Goal: Information Seeking & Learning: Check status

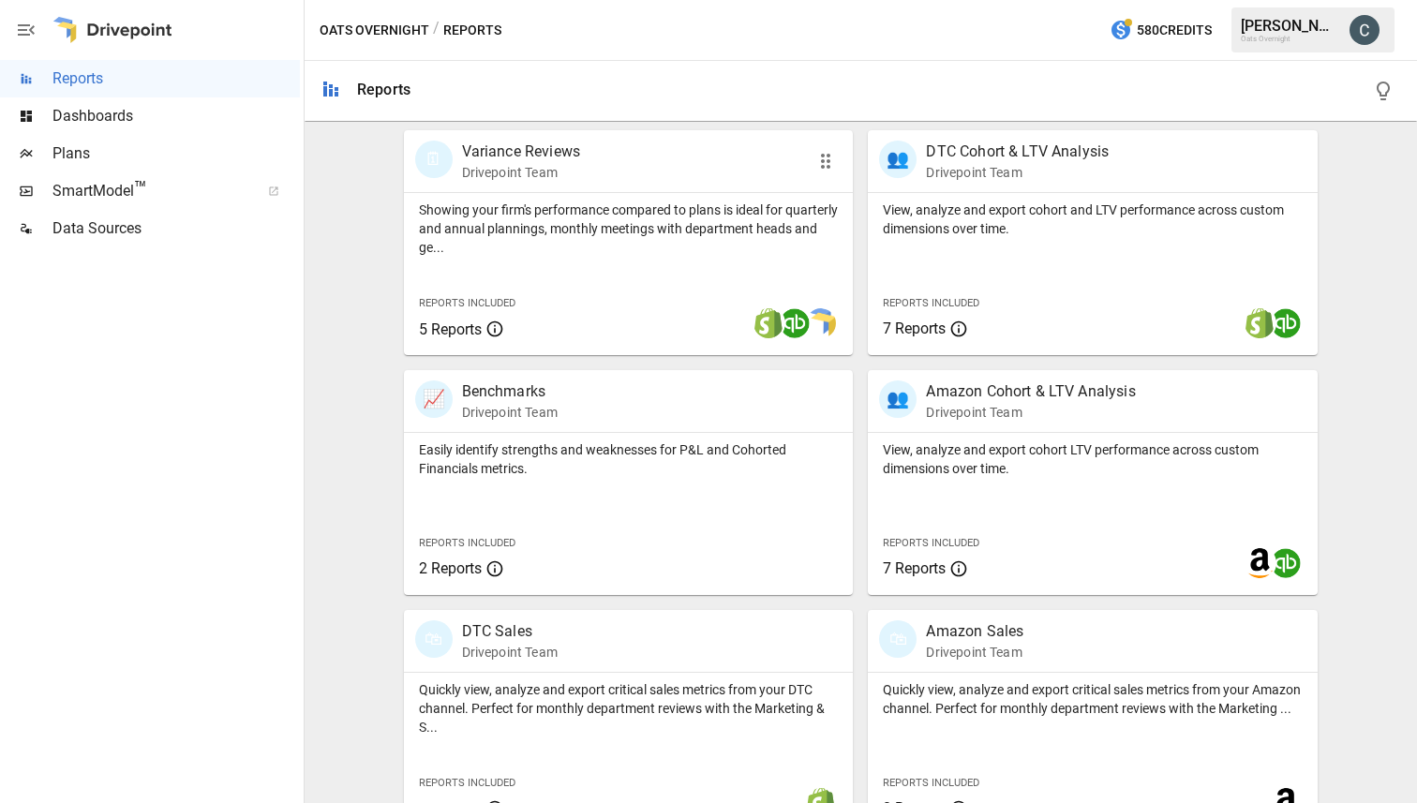
scroll to position [649, 0]
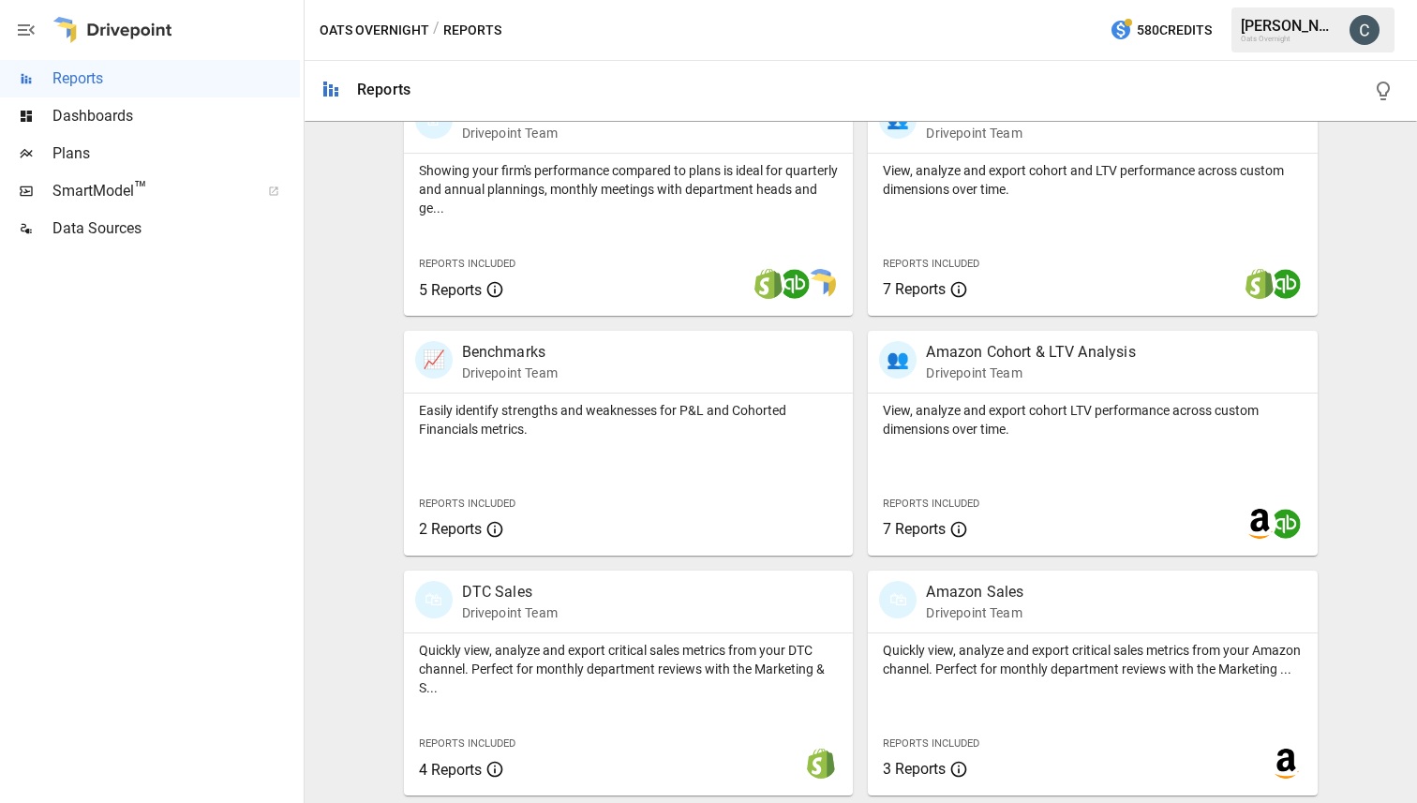
click at [97, 115] on span "Dashboards" at bounding box center [175, 116] width 247 height 22
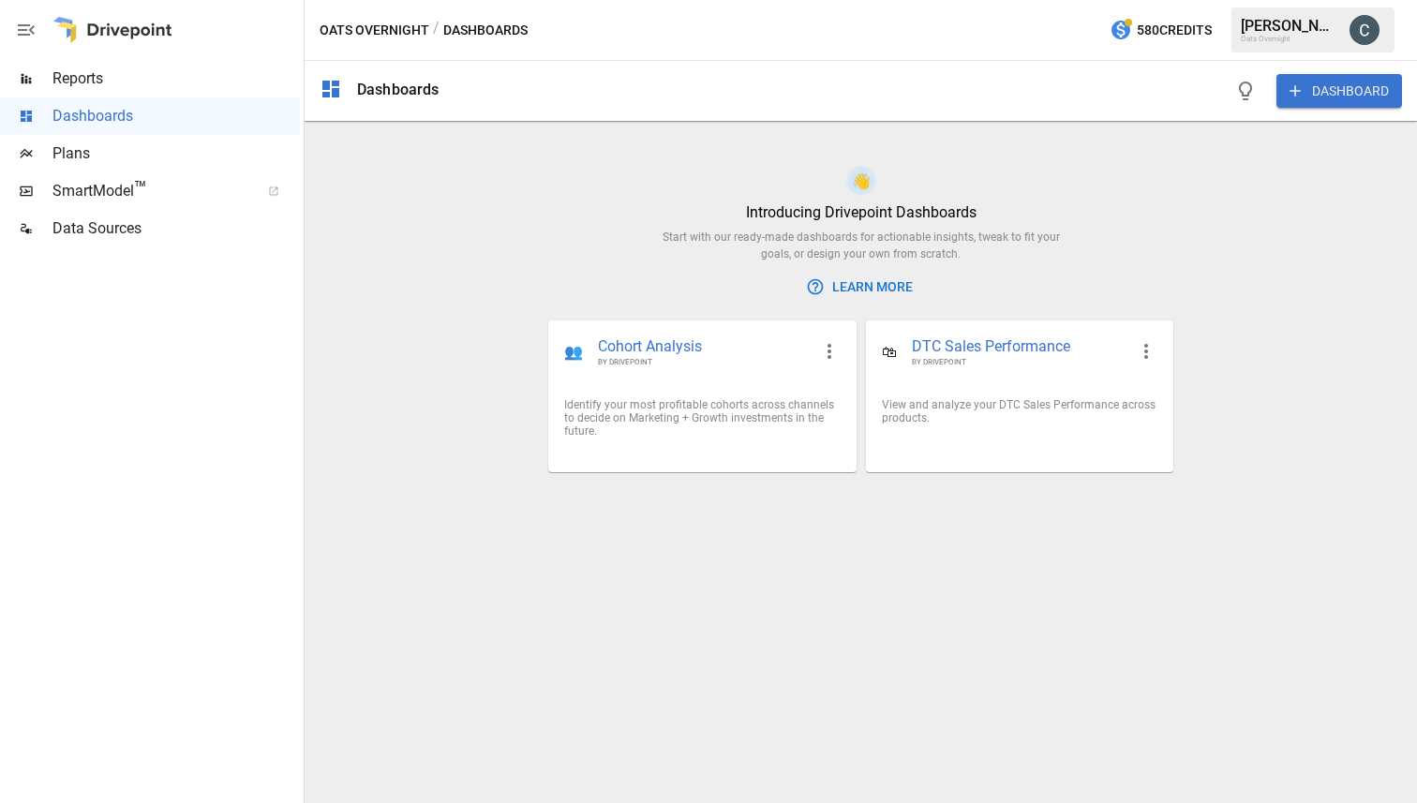
click at [87, 226] on span "Data Sources" at bounding box center [175, 228] width 247 height 22
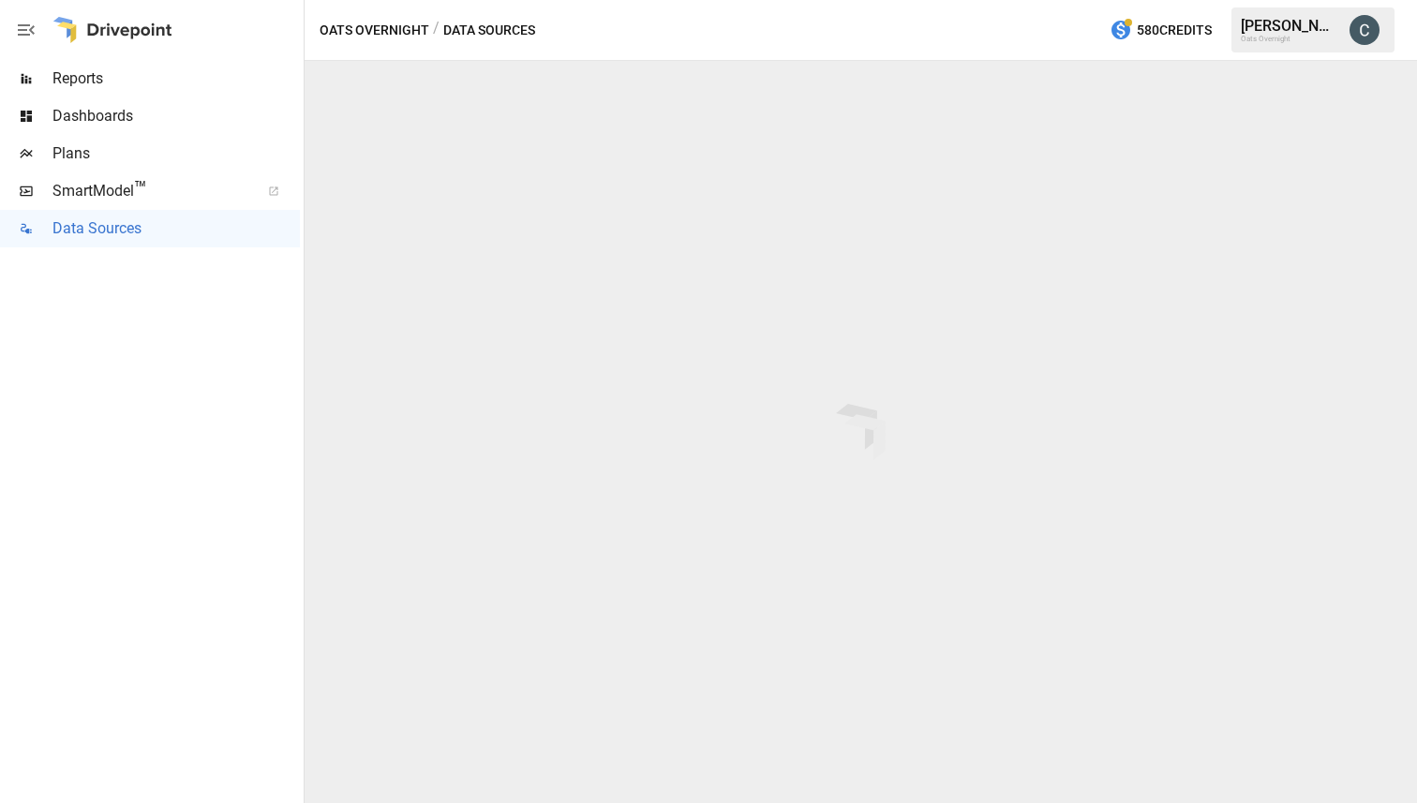
click at [93, 105] on span "Dashboards" at bounding box center [175, 116] width 247 height 22
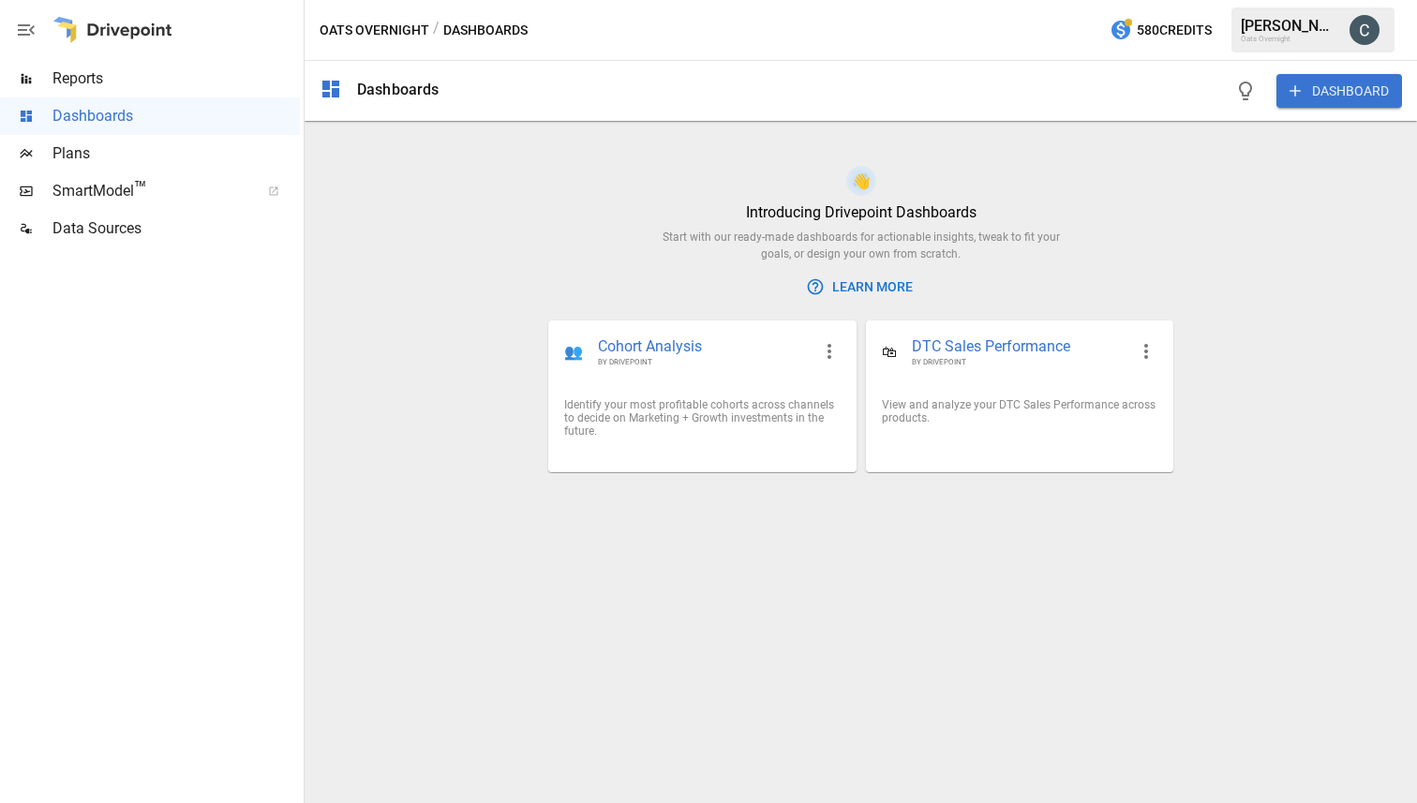
click at [367, 90] on div "Dashboards" at bounding box center [398, 90] width 82 height 18
click at [334, 95] on icon at bounding box center [330, 89] width 17 height 17
click at [95, 87] on span "Reports" at bounding box center [175, 78] width 247 height 22
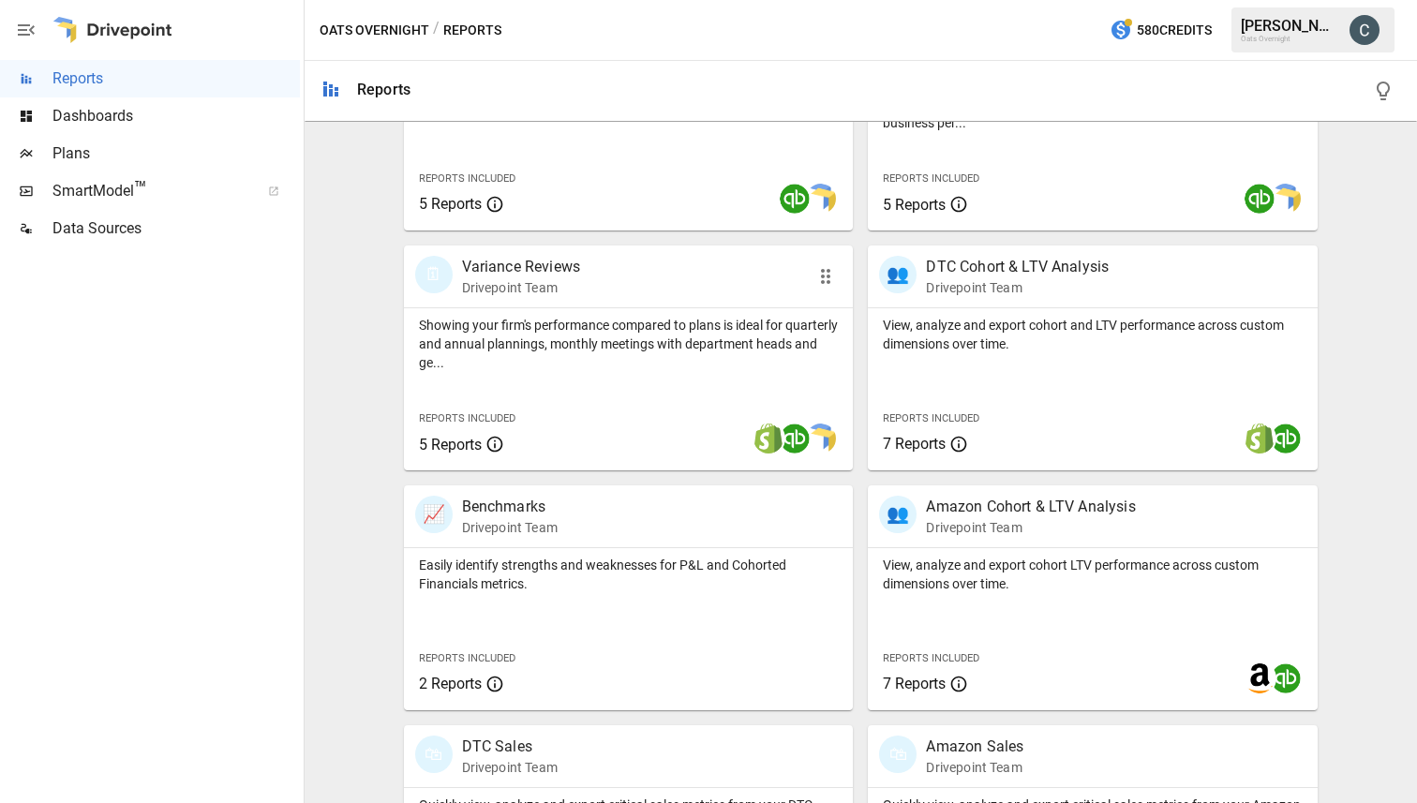
scroll to position [649, 0]
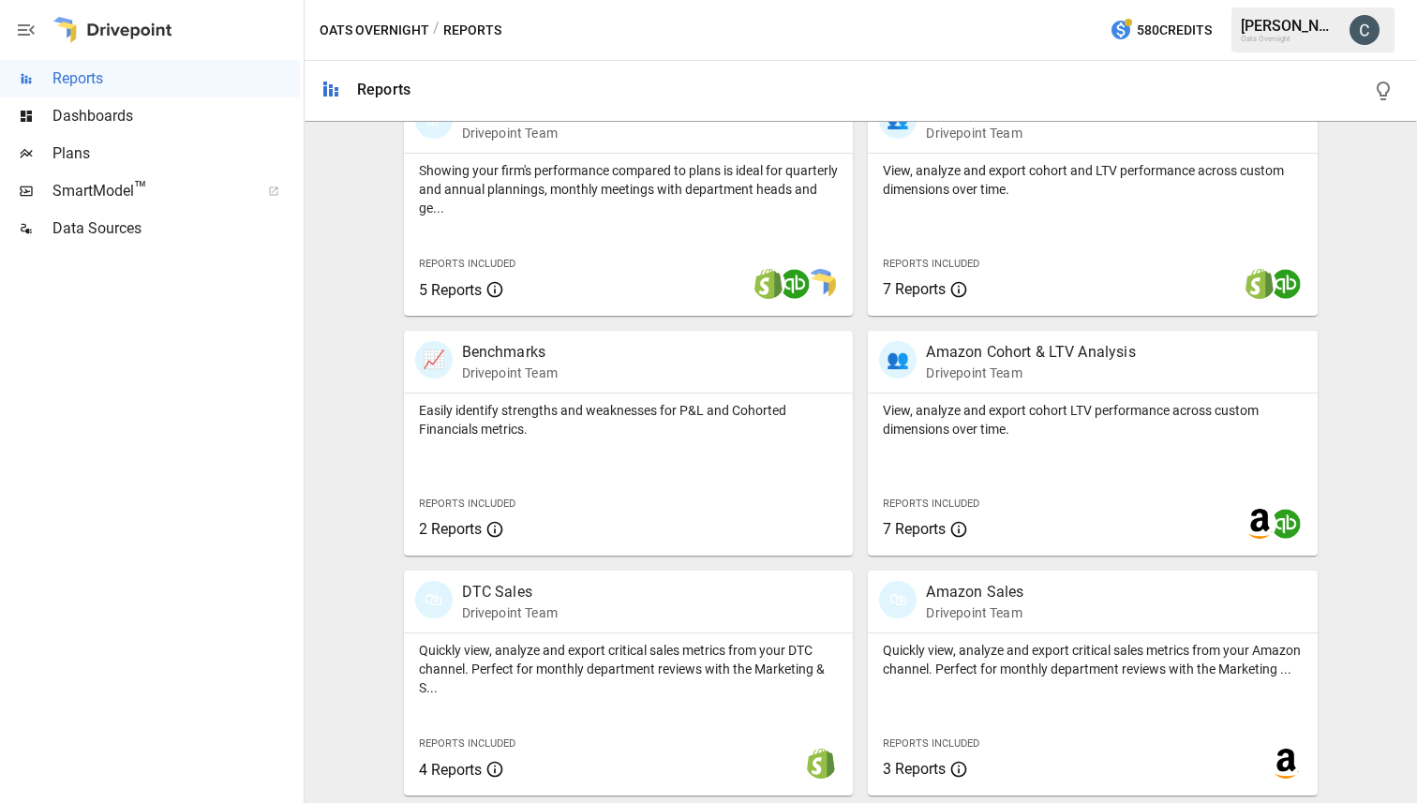
click at [119, 121] on span "Dashboards" at bounding box center [175, 116] width 247 height 22
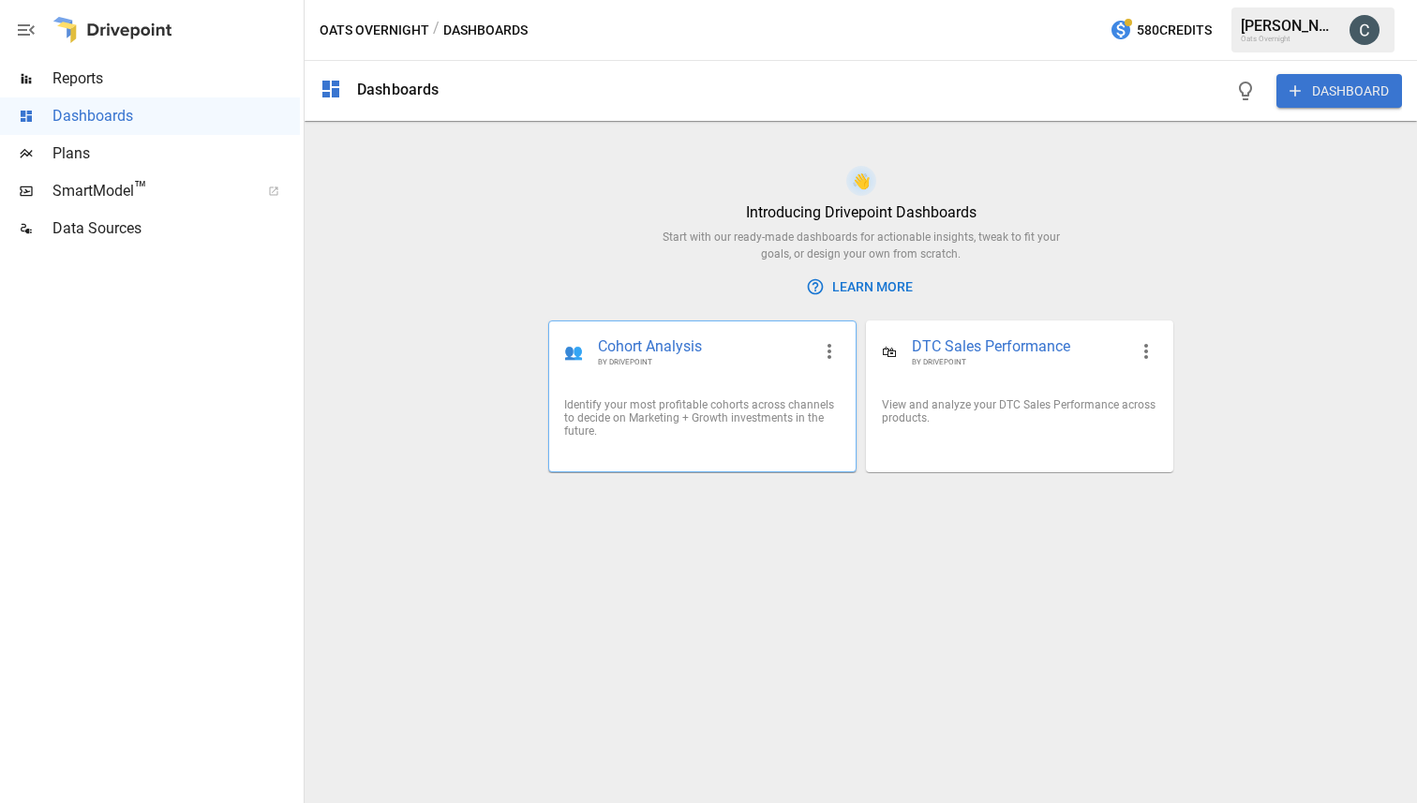
click at [695, 358] on span "BY DRIVEPOINT" at bounding box center [704, 362] width 212 height 10
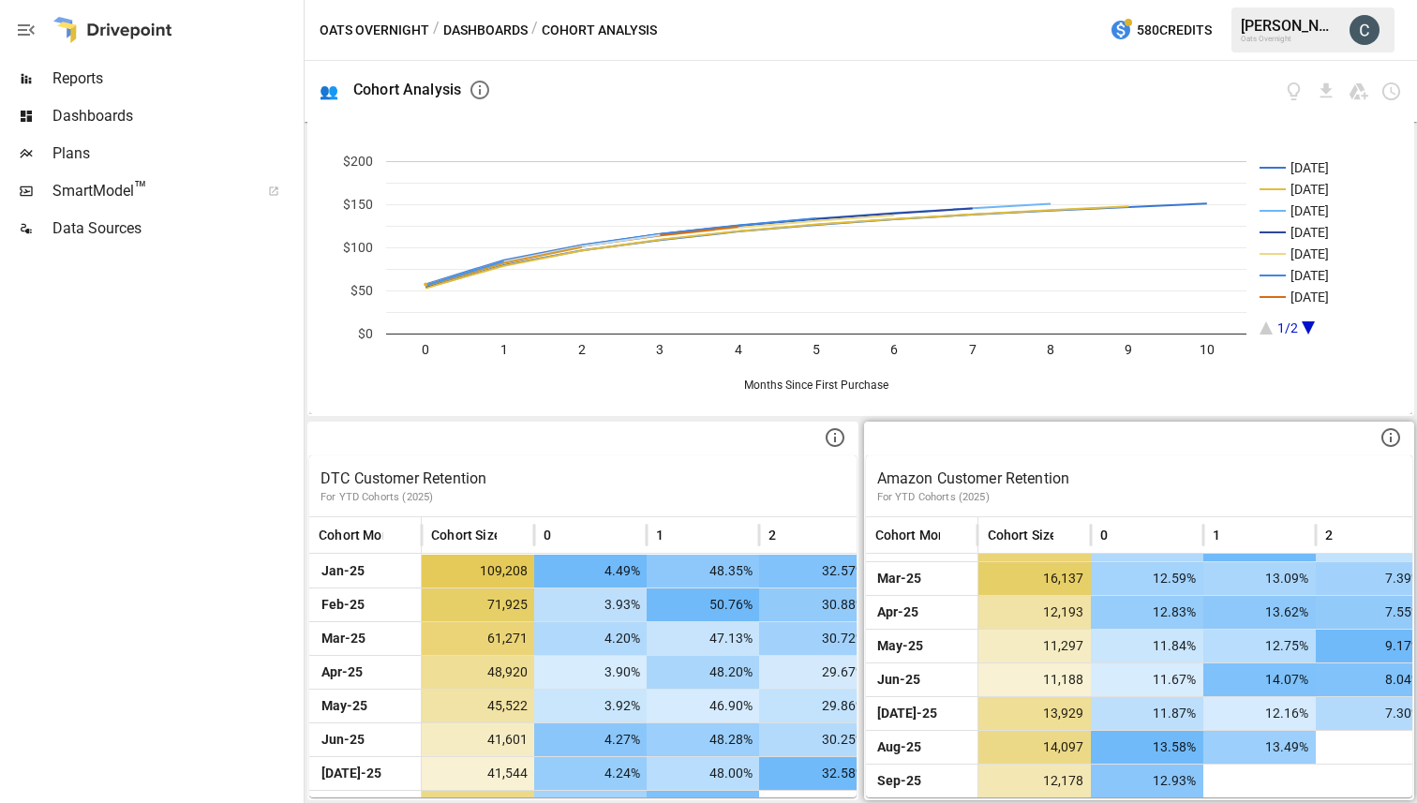
click at [369, 34] on button "Oats Overnight" at bounding box center [375, 30] width 110 height 23
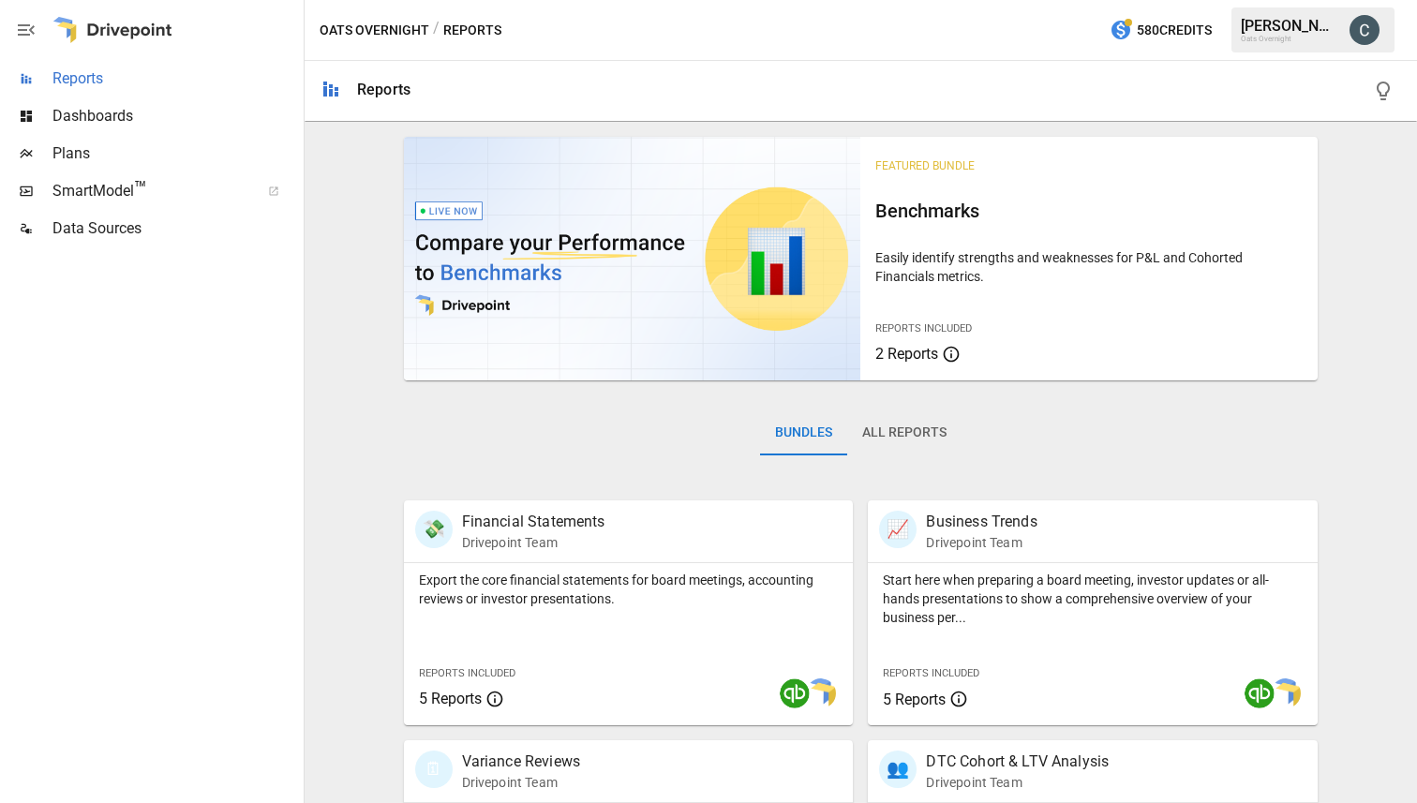
click at [68, 81] on span "Reports" at bounding box center [175, 78] width 247 height 22
click at [74, 119] on span "Dashboards" at bounding box center [175, 116] width 247 height 22
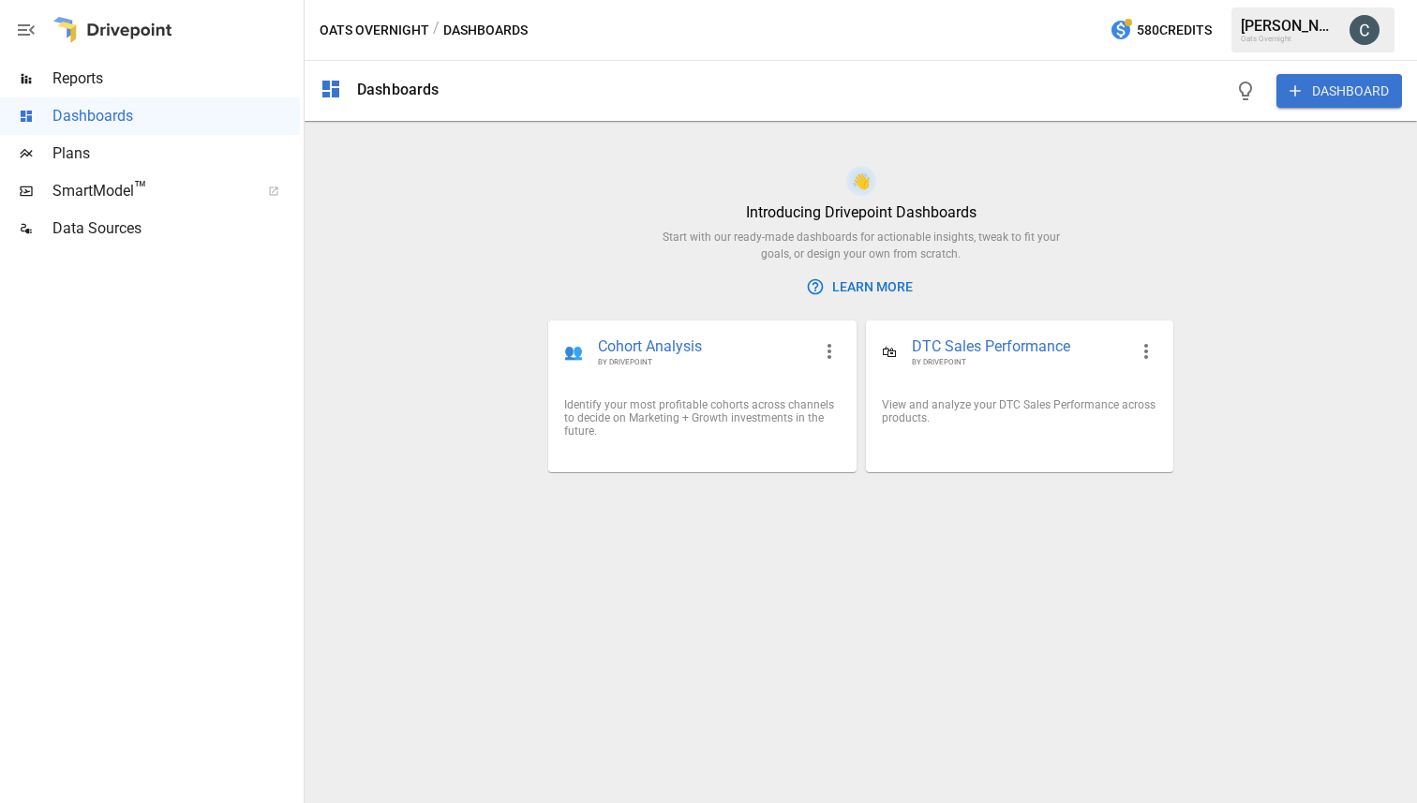
click at [82, 225] on span "Data Sources" at bounding box center [175, 228] width 247 height 22
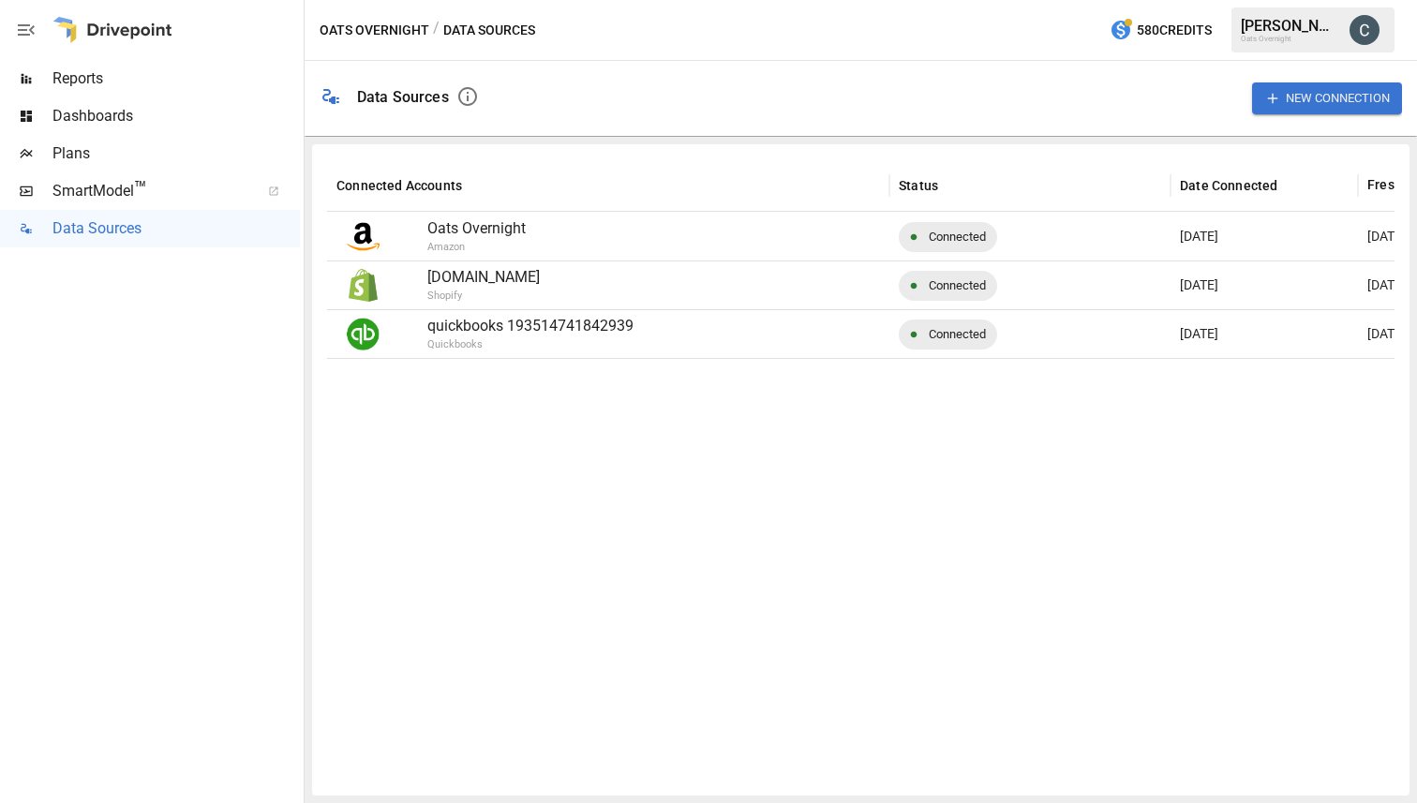
click at [397, 34] on button "Oats Overnight" at bounding box center [375, 30] width 110 height 23
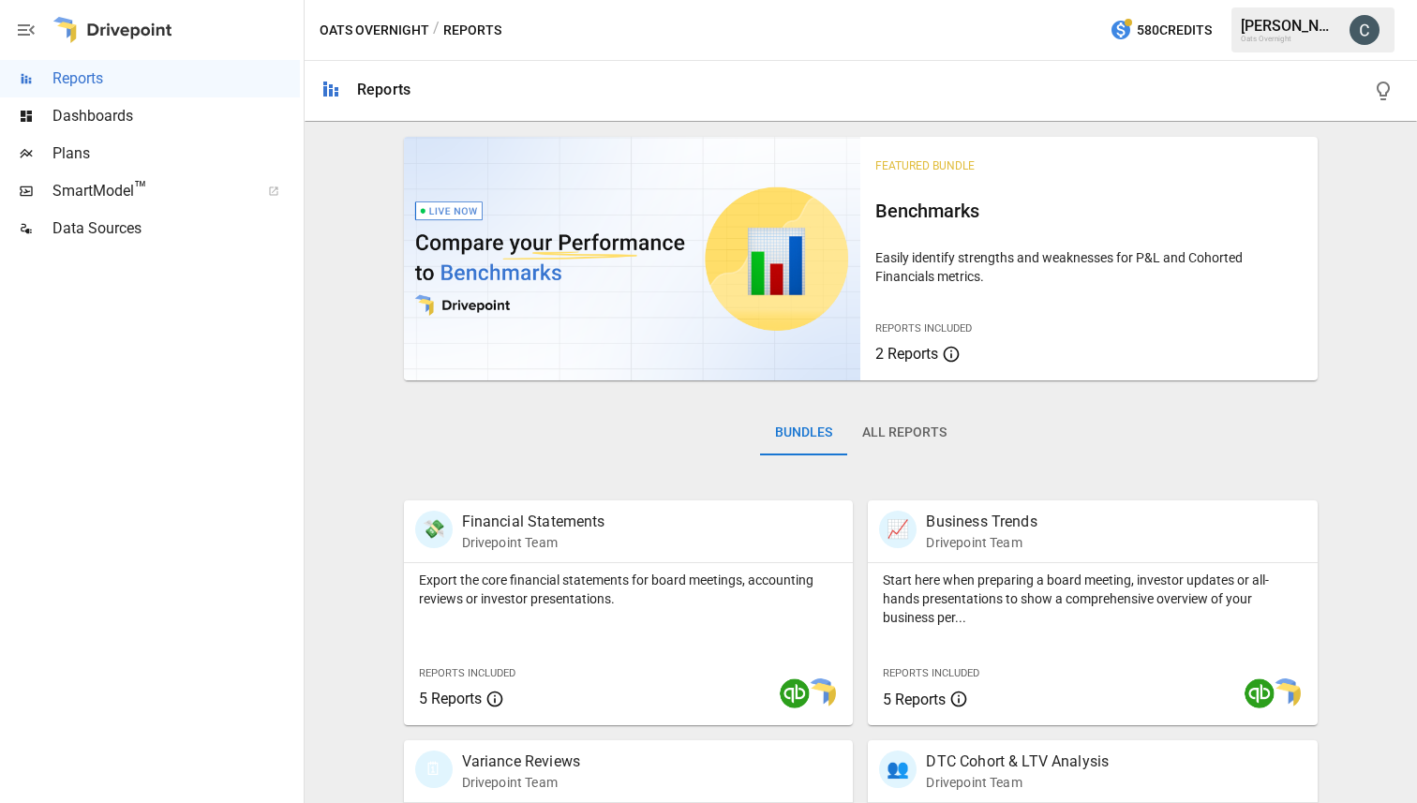
click at [370, 86] on div "Reports" at bounding box center [383, 90] width 53 height 18
click at [331, 89] on icon at bounding box center [330, 89] width 15 height 15
click at [670, 272] on img at bounding box center [632, 259] width 457 height 244
click at [944, 245] on div "Easily identify strengths and weaknesses for P&L and Cohorted Financials metric…" at bounding box center [1088, 271] width 427 height 60
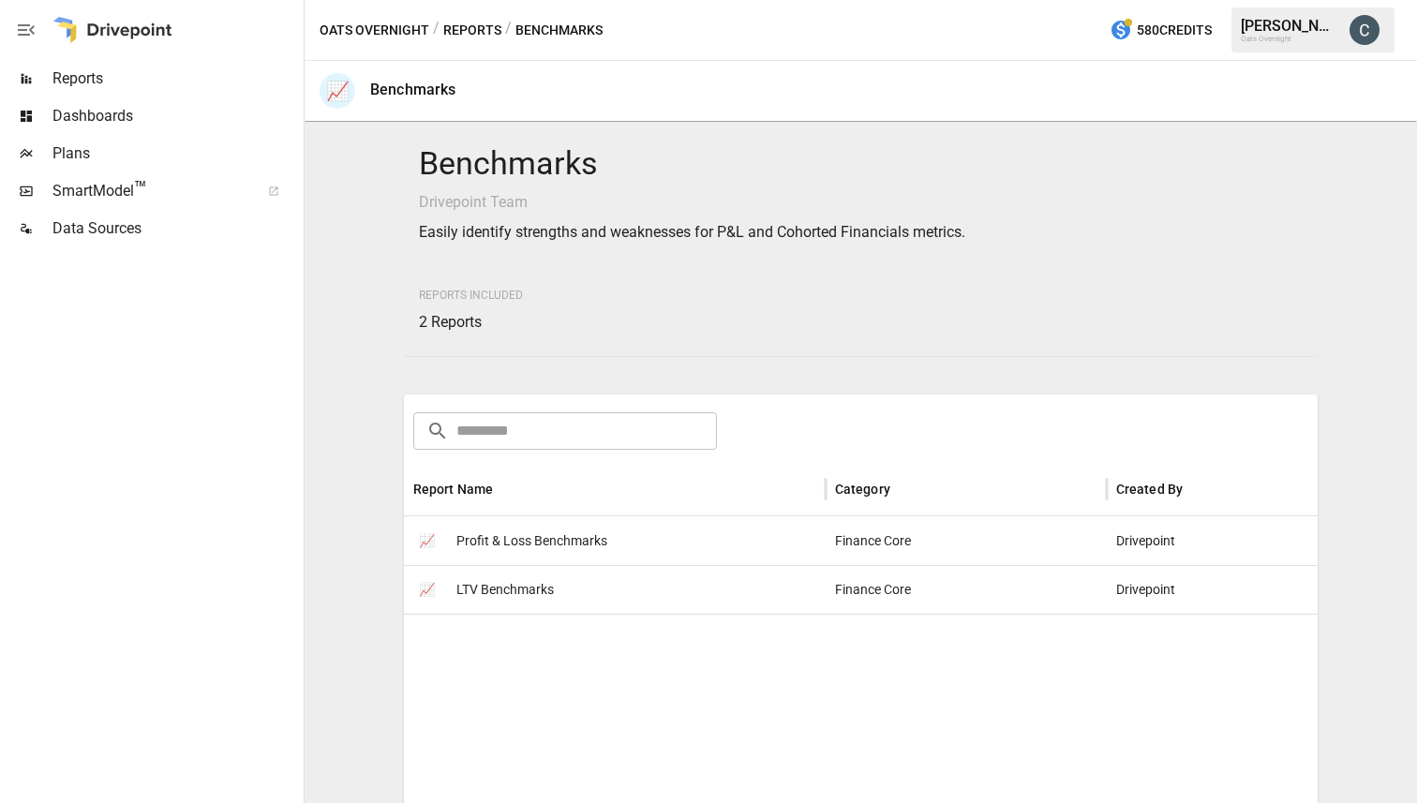
click at [561, 39] on div "/ Benchmarks" at bounding box center [553, 30] width 97 height 23
click at [360, 32] on button "Oats Overnight" at bounding box center [375, 30] width 110 height 23
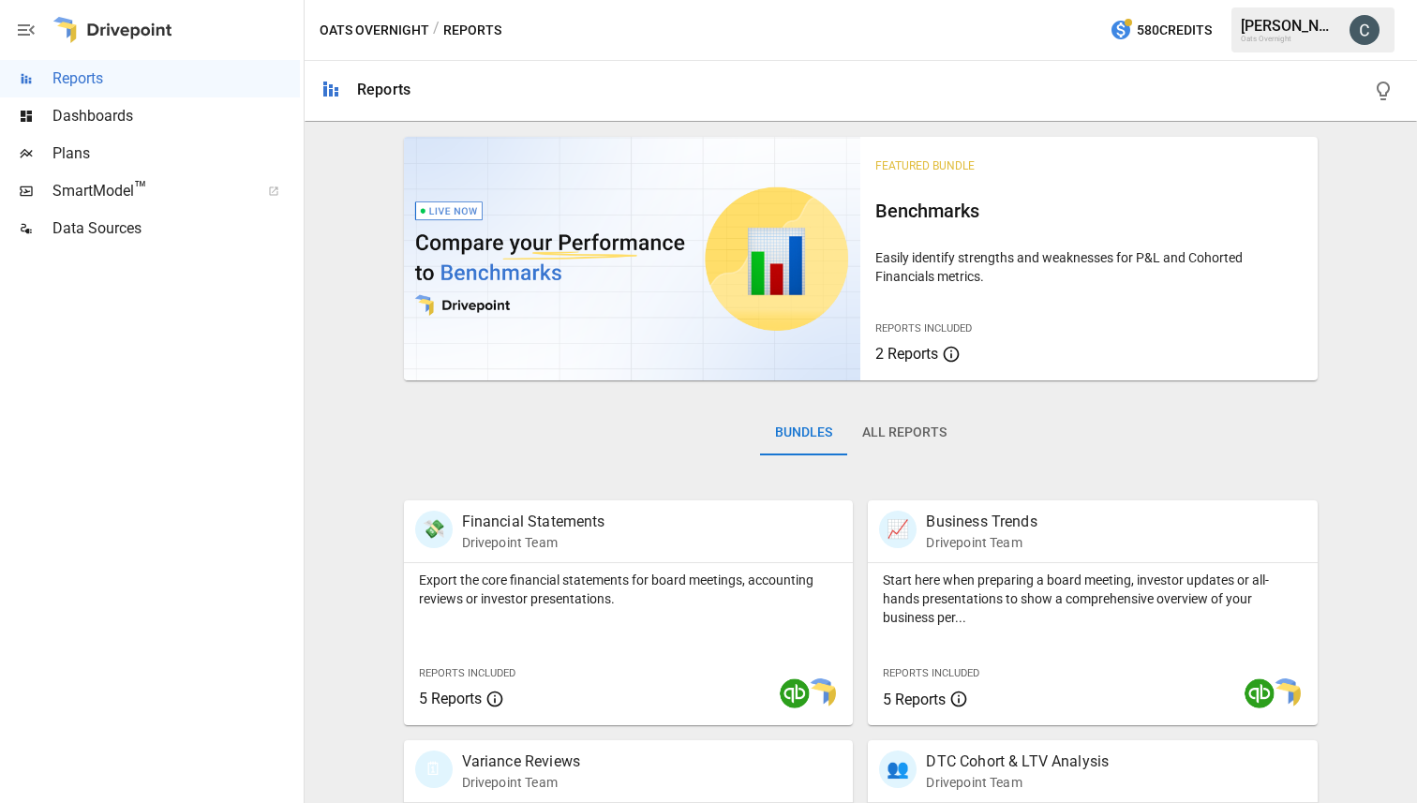
click at [66, 117] on span "Dashboards" at bounding box center [175, 116] width 247 height 22
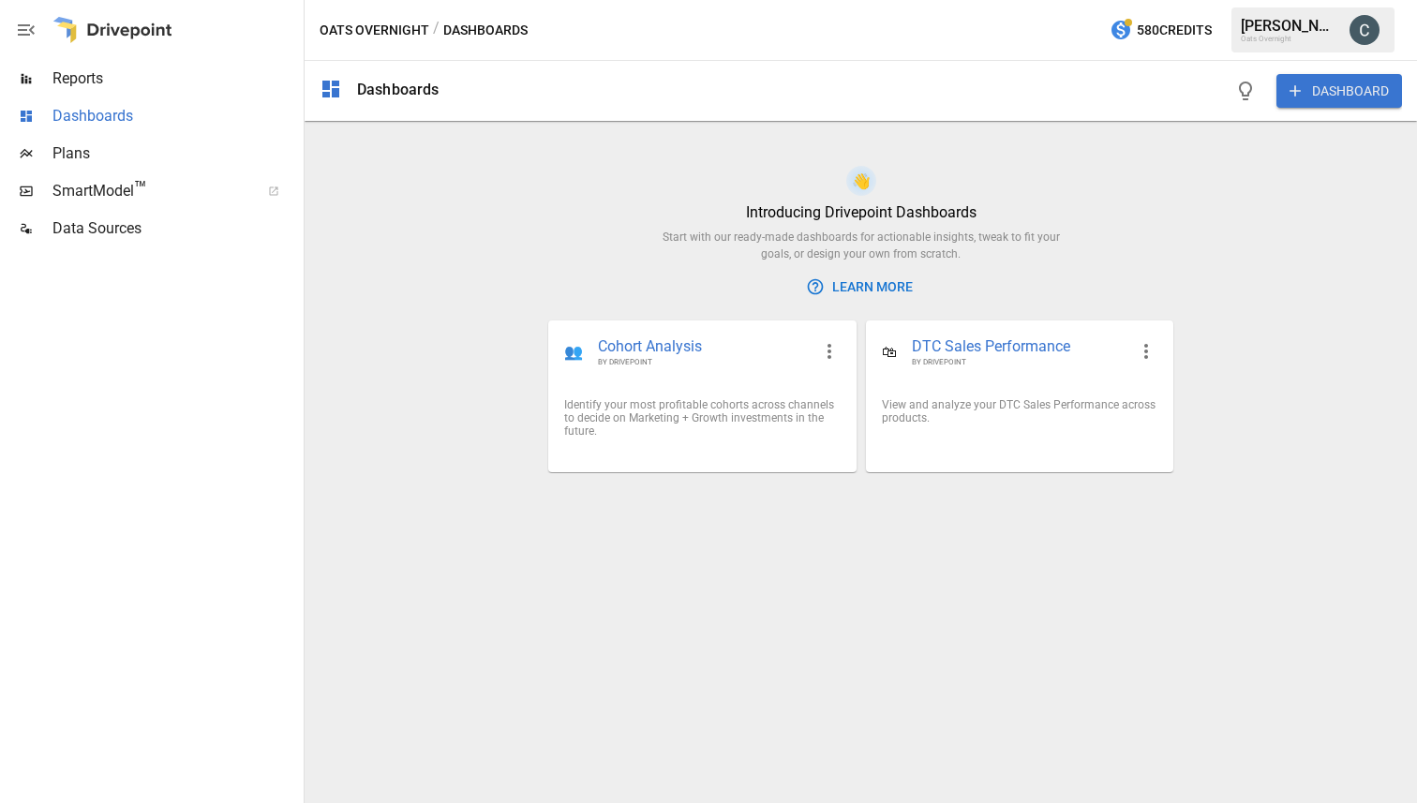
click at [66, 117] on span "Dashboards" at bounding box center [175, 116] width 247 height 22
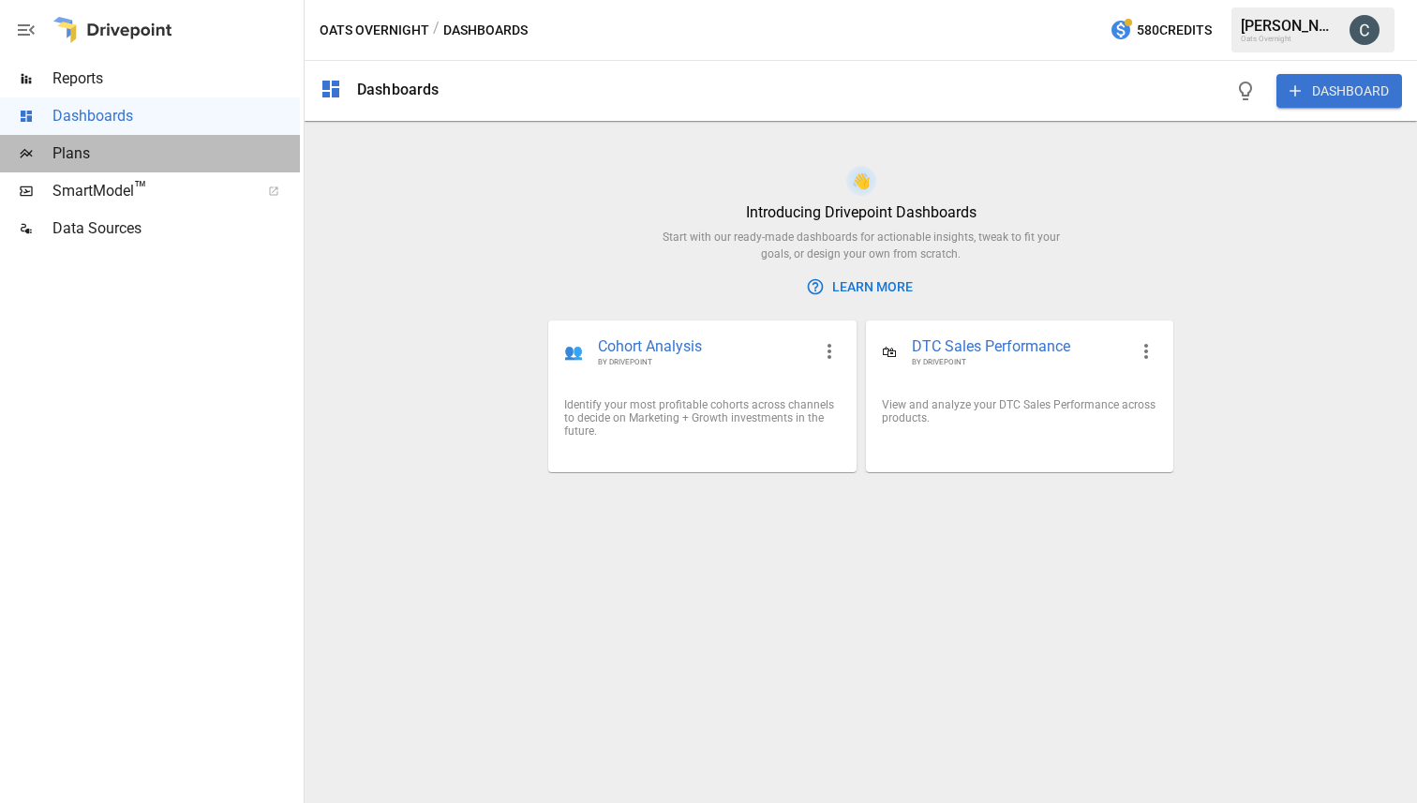
click at [48, 163] on div "Plans" at bounding box center [150, 153] width 300 height 37
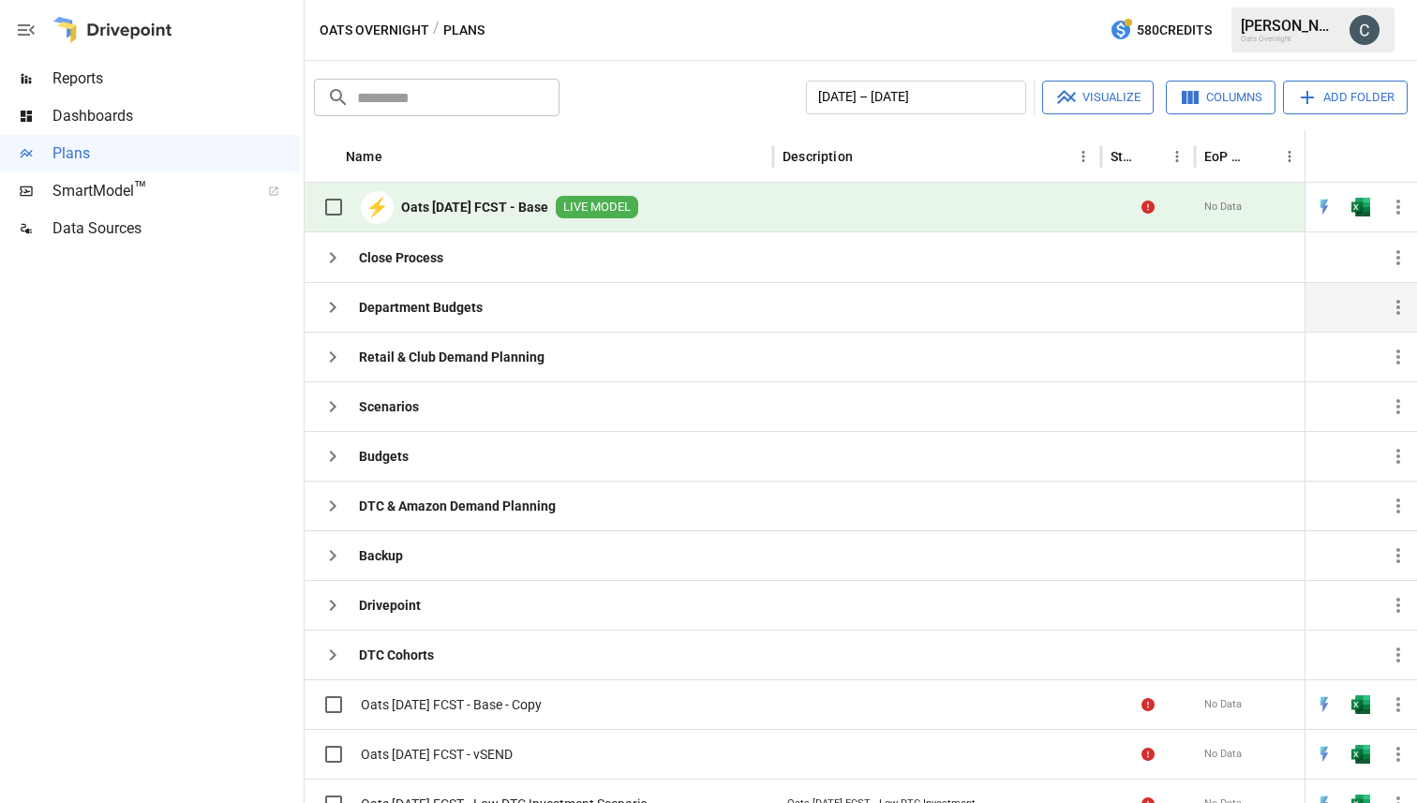
click at [417, 305] on b "Department Budgets" at bounding box center [421, 307] width 124 height 19
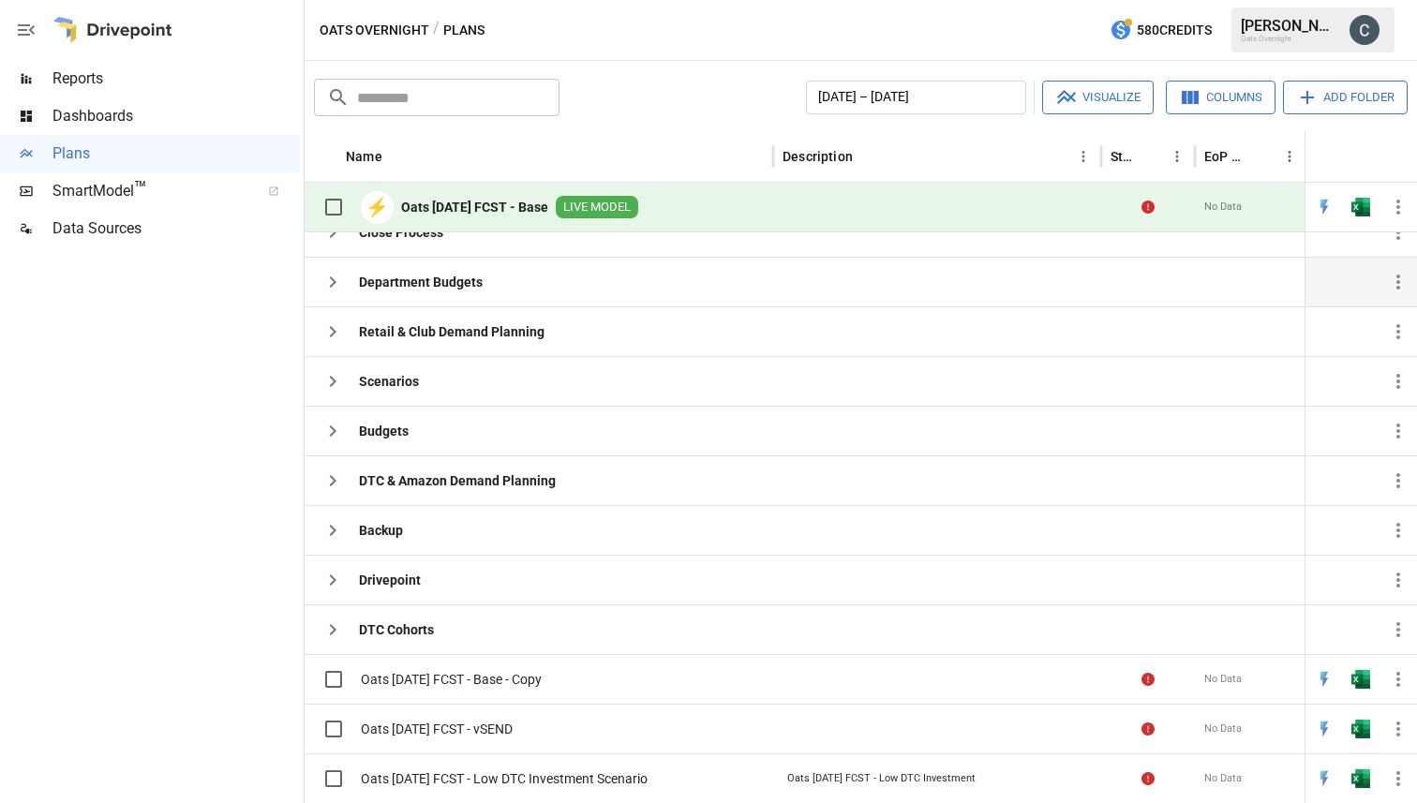
click at [360, 286] on b "Department Budgets" at bounding box center [421, 282] width 124 height 19
click at [337, 283] on icon "button" at bounding box center [332, 282] width 22 height 22
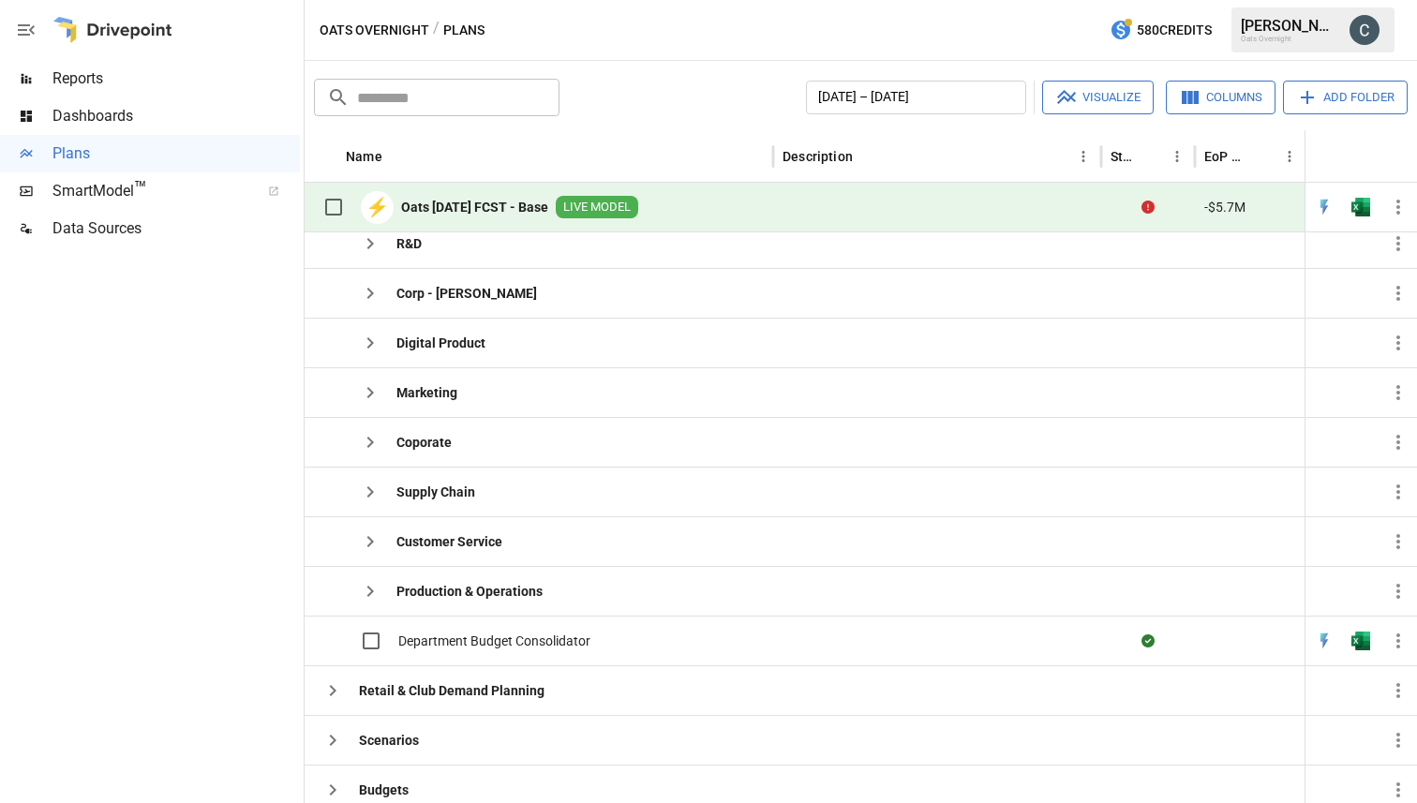
scroll to position [231, 0]
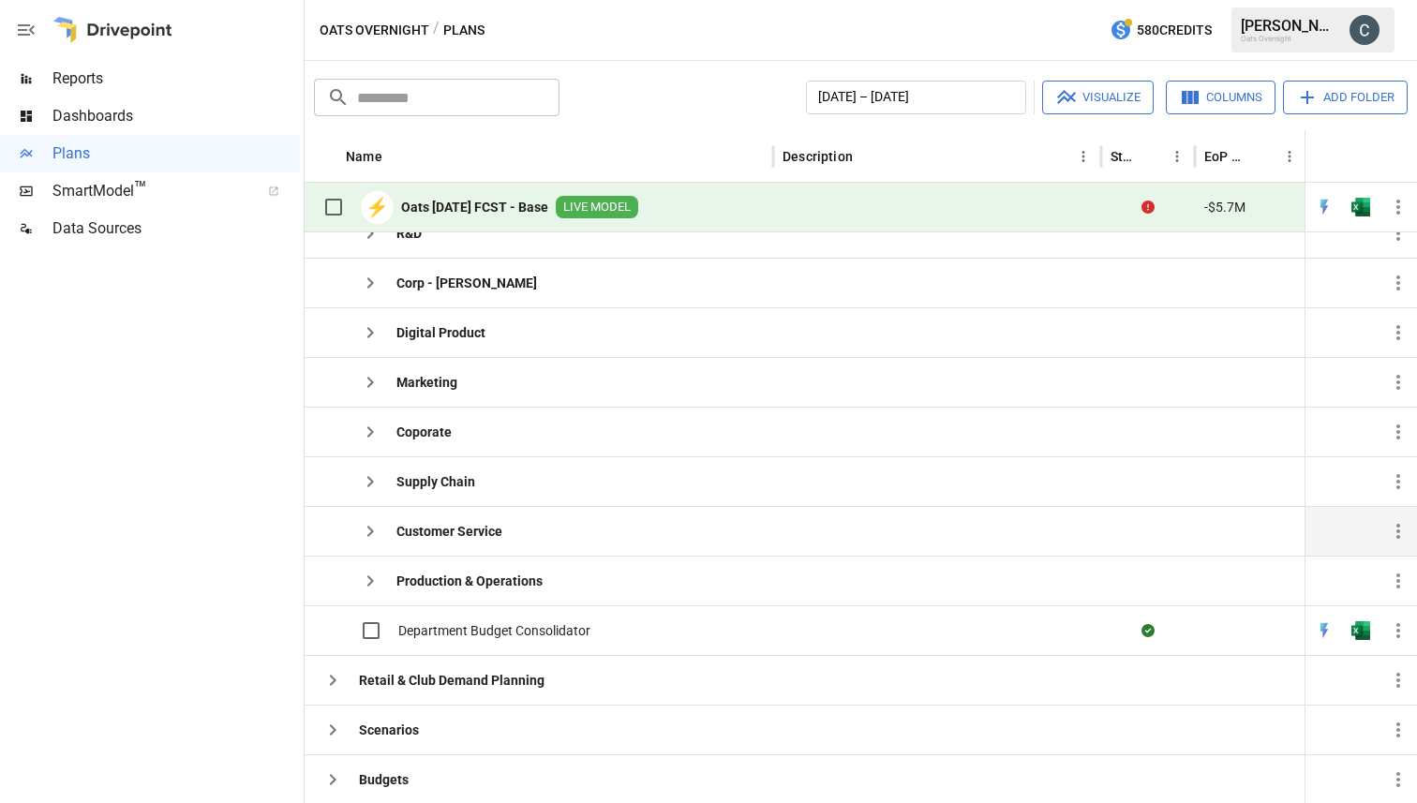
click at [368, 533] on icon "button" at bounding box center [370, 531] width 22 height 22
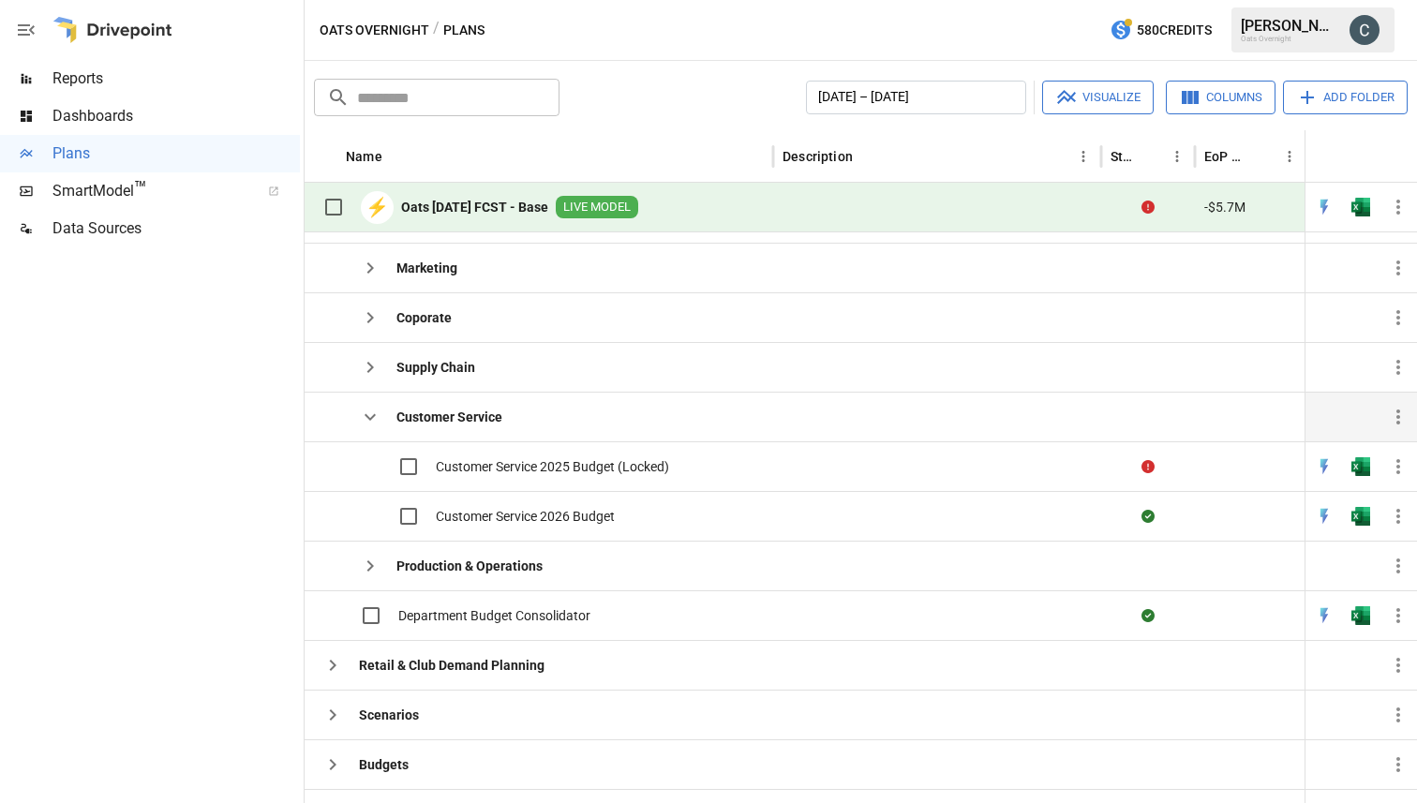
scroll to position [329, 0]
click at [790, 510] on div at bounding box center [937, 515] width 328 height 50
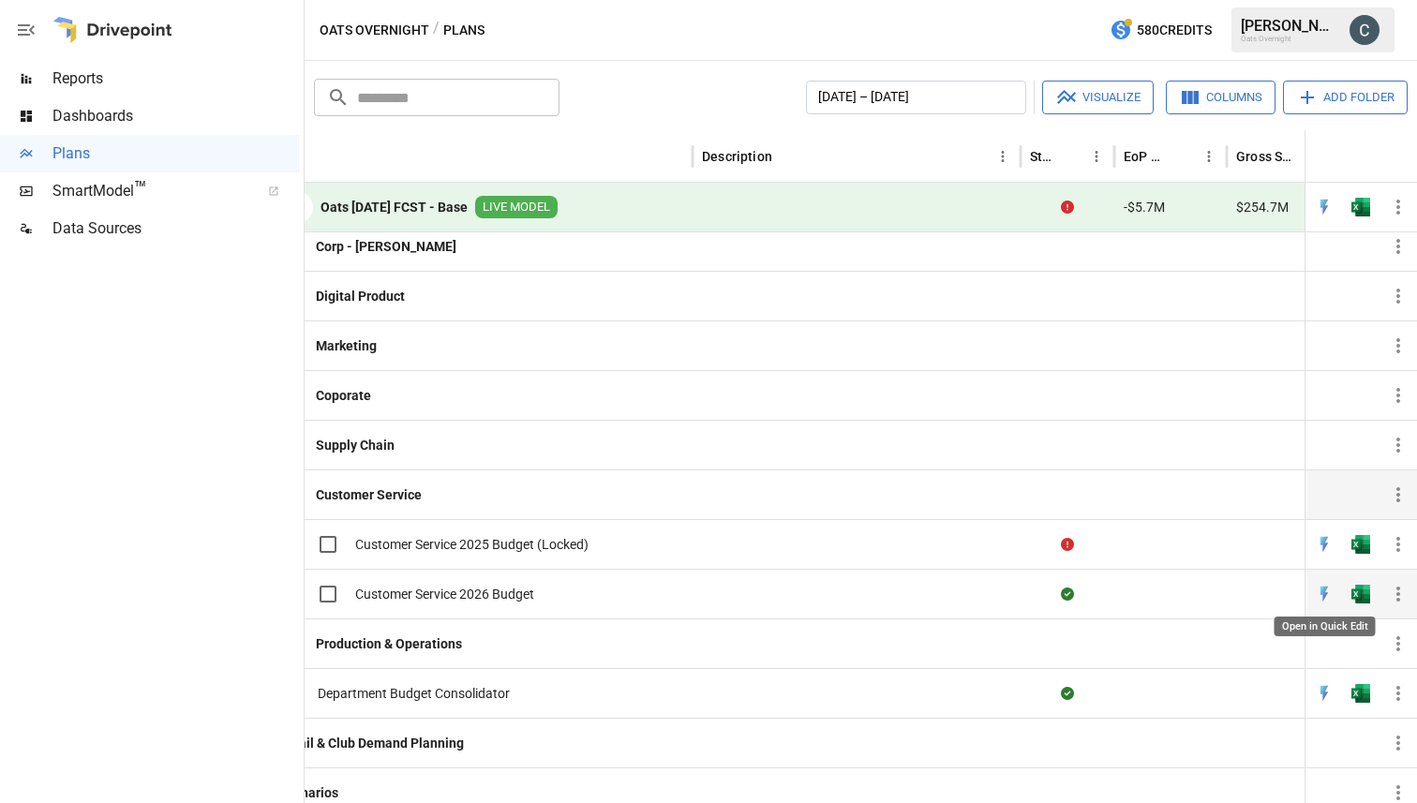
scroll to position [0, 0]
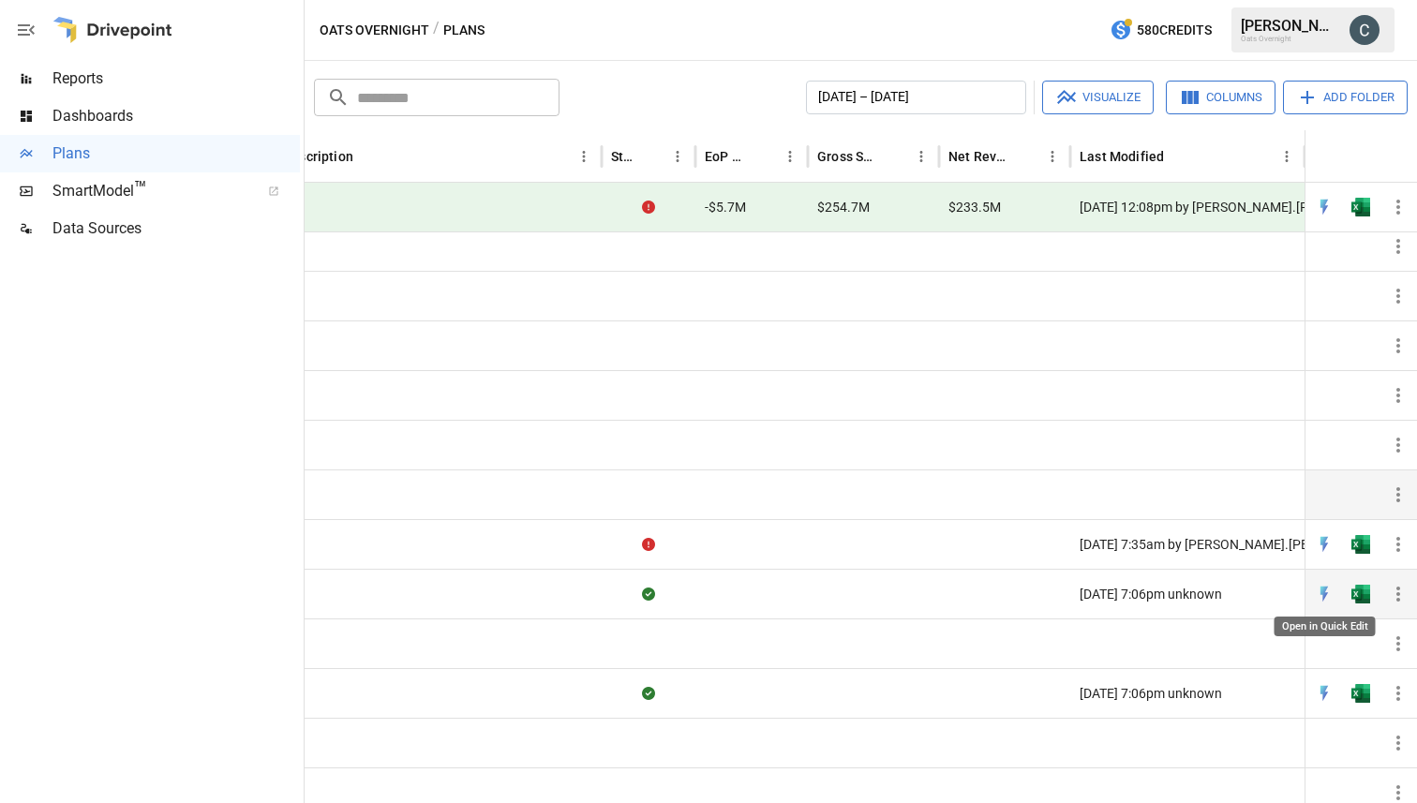
click at [1320, 594] on img "Open in Quick Edit" at bounding box center [1324, 594] width 19 height 19
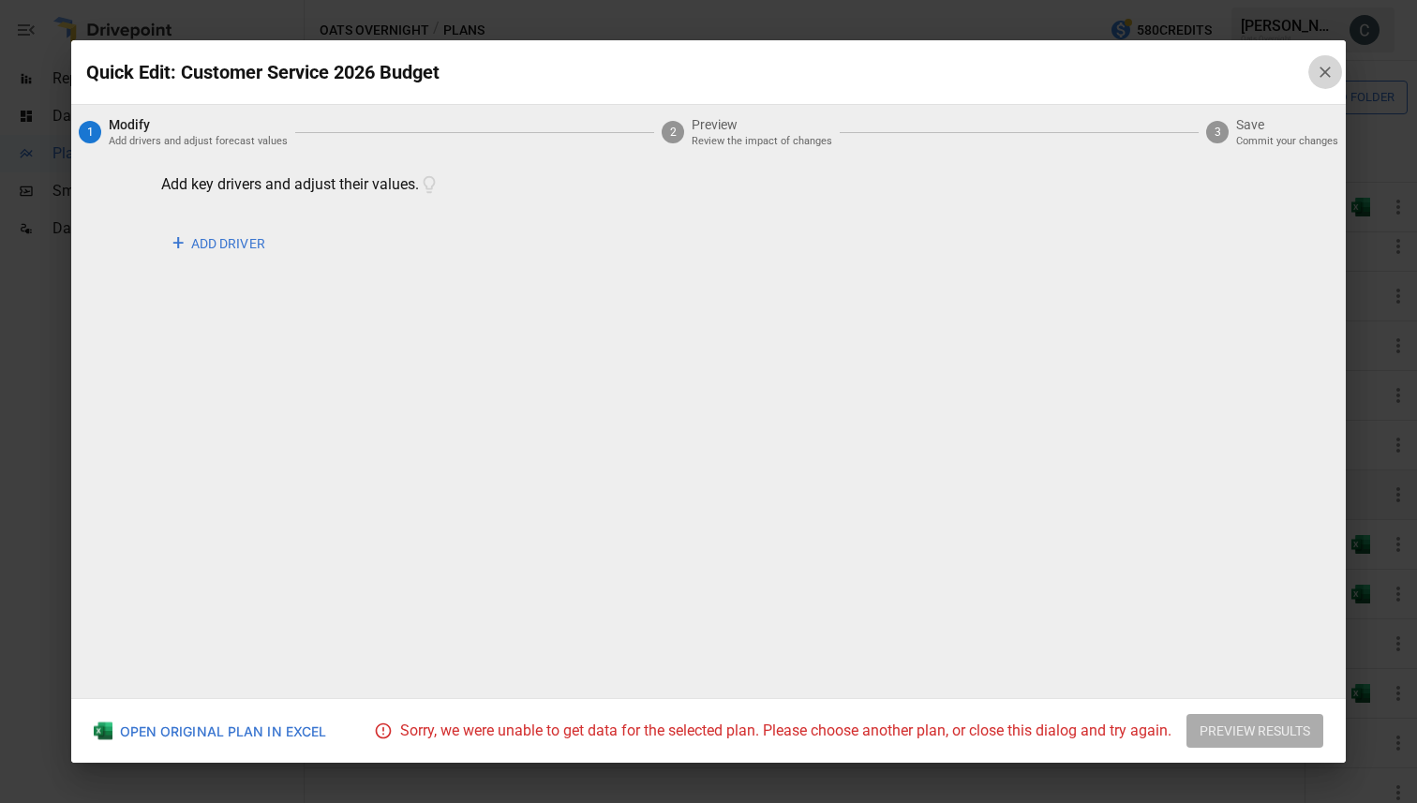
click at [1318, 78] on icon "button" at bounding box center [1325, 72] width 19 height 19
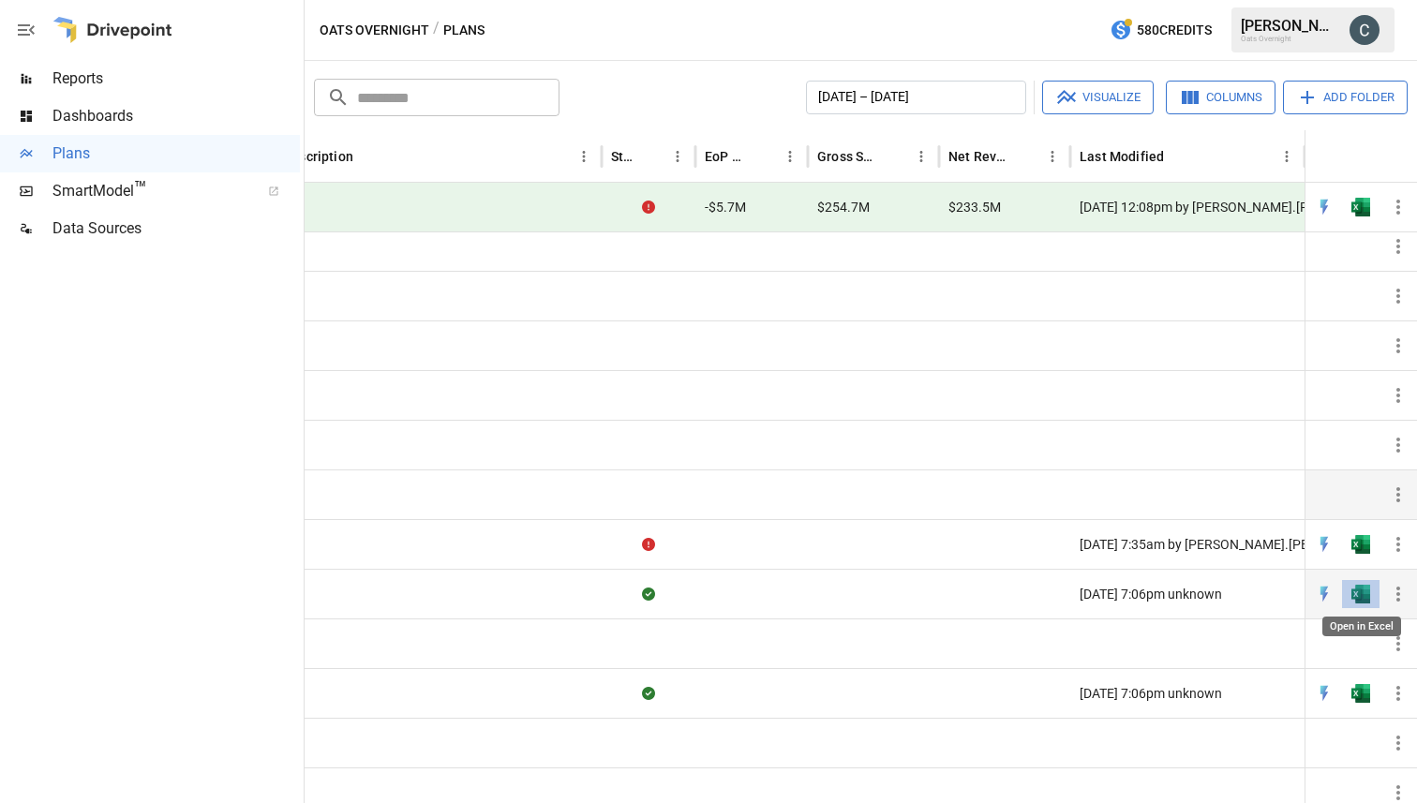
click at [1359, 594] on img "Open in Excel" at bounding box center [1360, 594] width 19 height 19
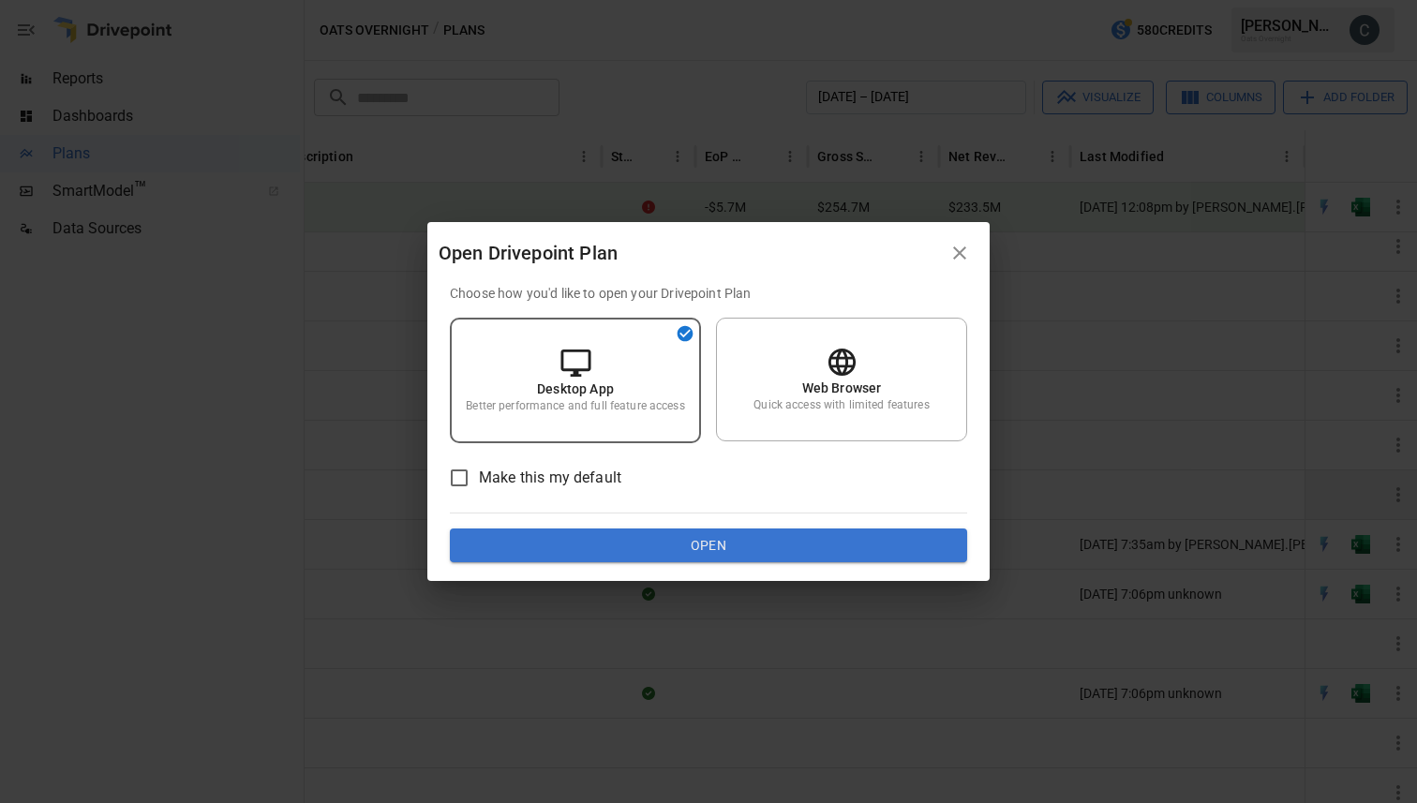
click at [579, 542] on button "Open" at bounding box center [708, 546] width 517 height 34
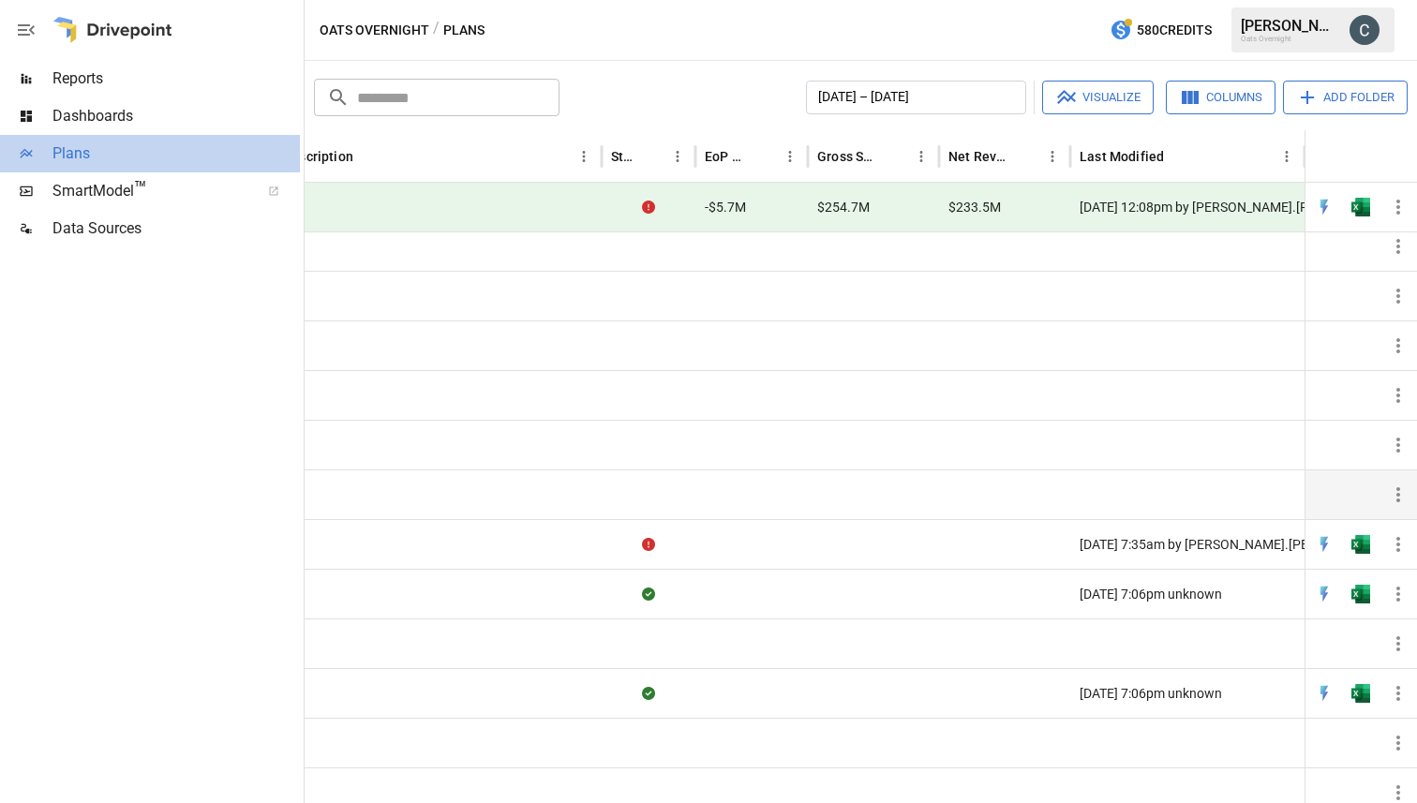
click at [78, 155] on span "Plans" at bounding box center [175, 153] width 247 height 22
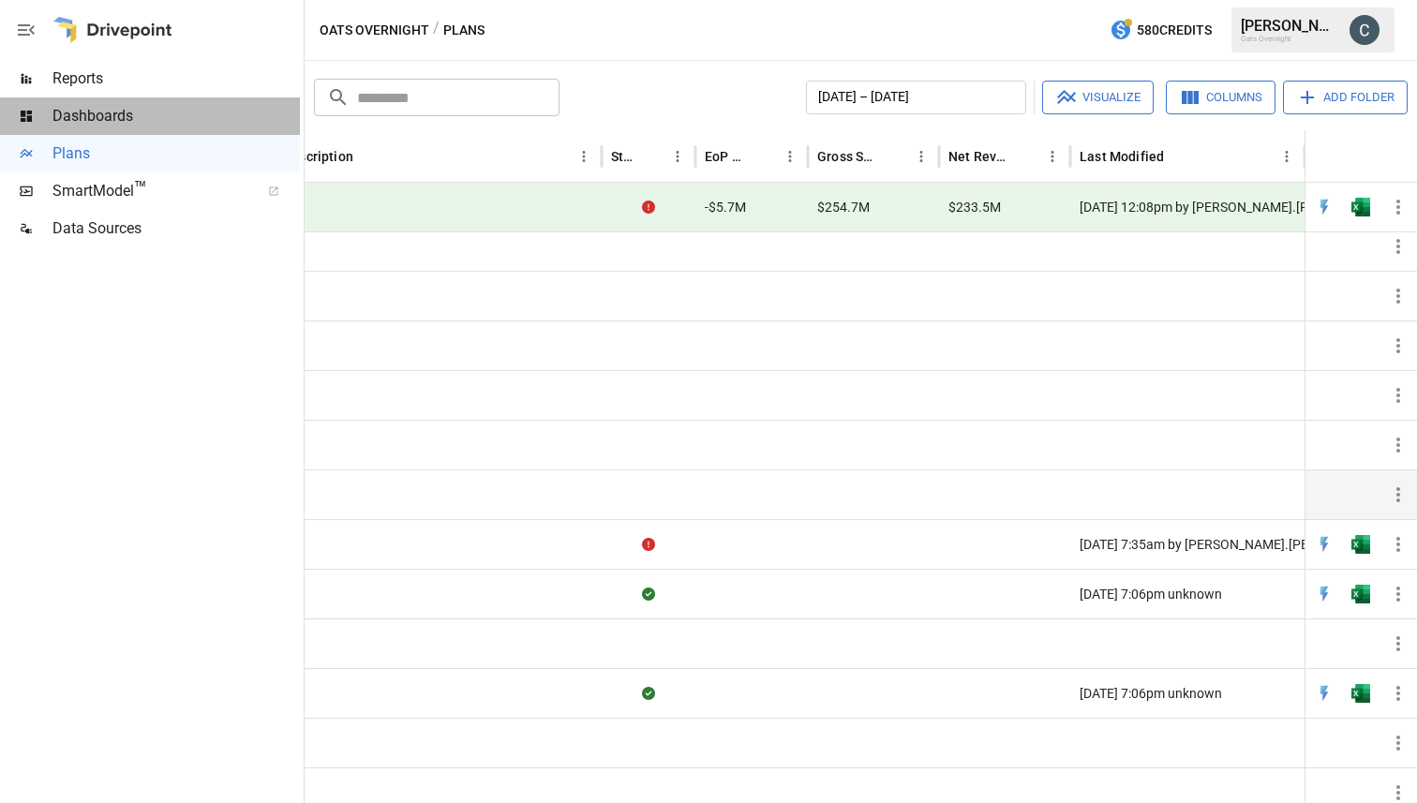
click at [76, 119] on span "Dashboards" at bounding box center [175, 116] width 247 height 22
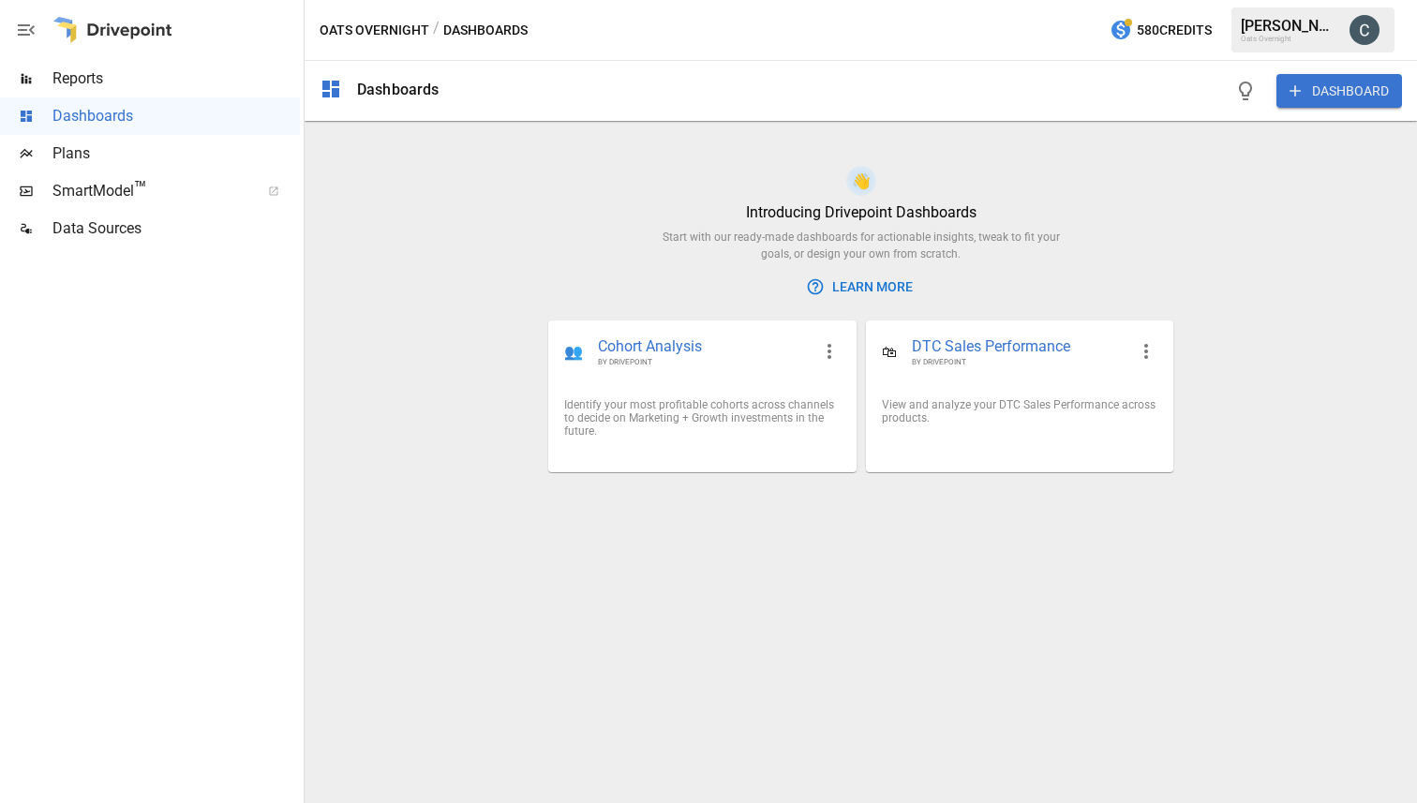
click at [82, 72] on span "Reports" at bounding box center [175, 78] width 247 height 22
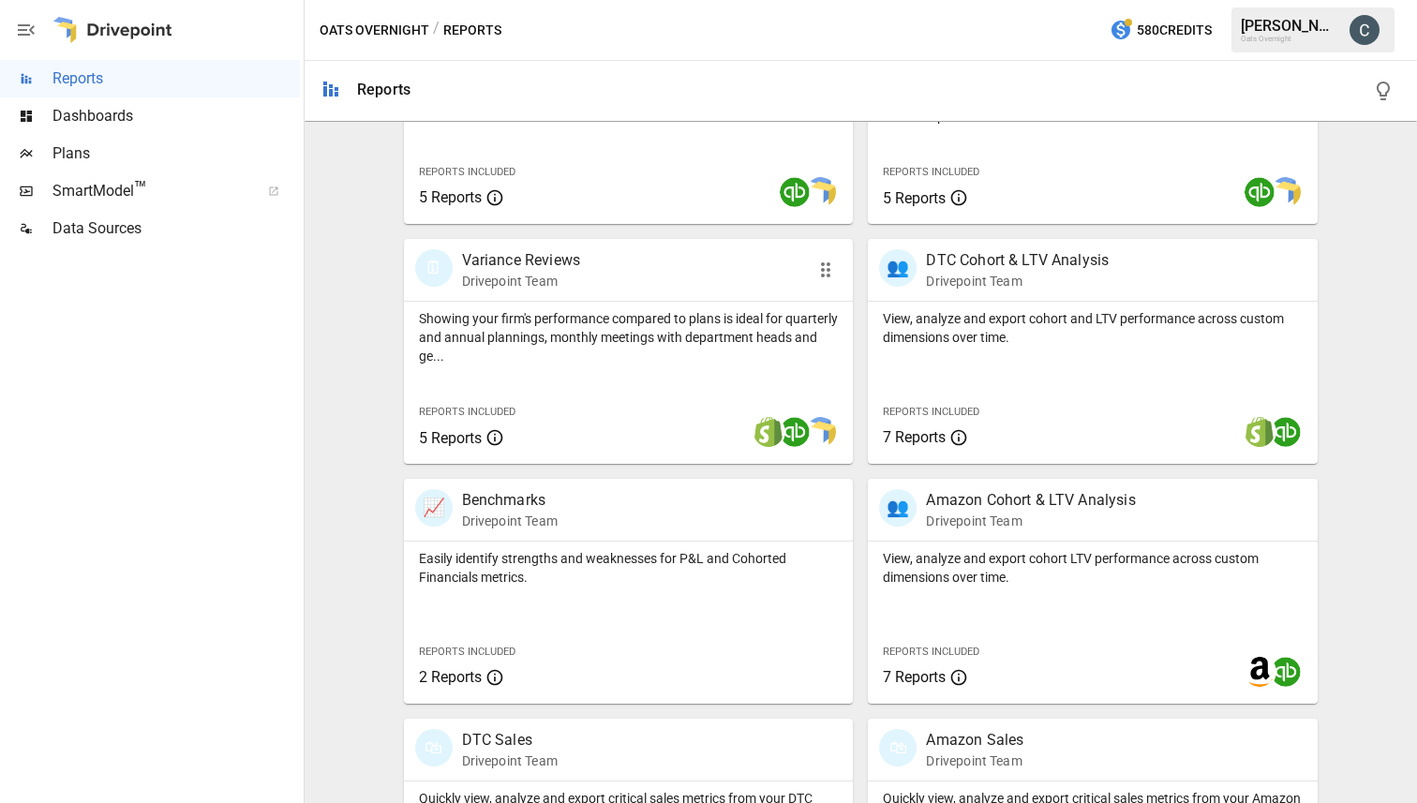
scroll to position [649, 0]
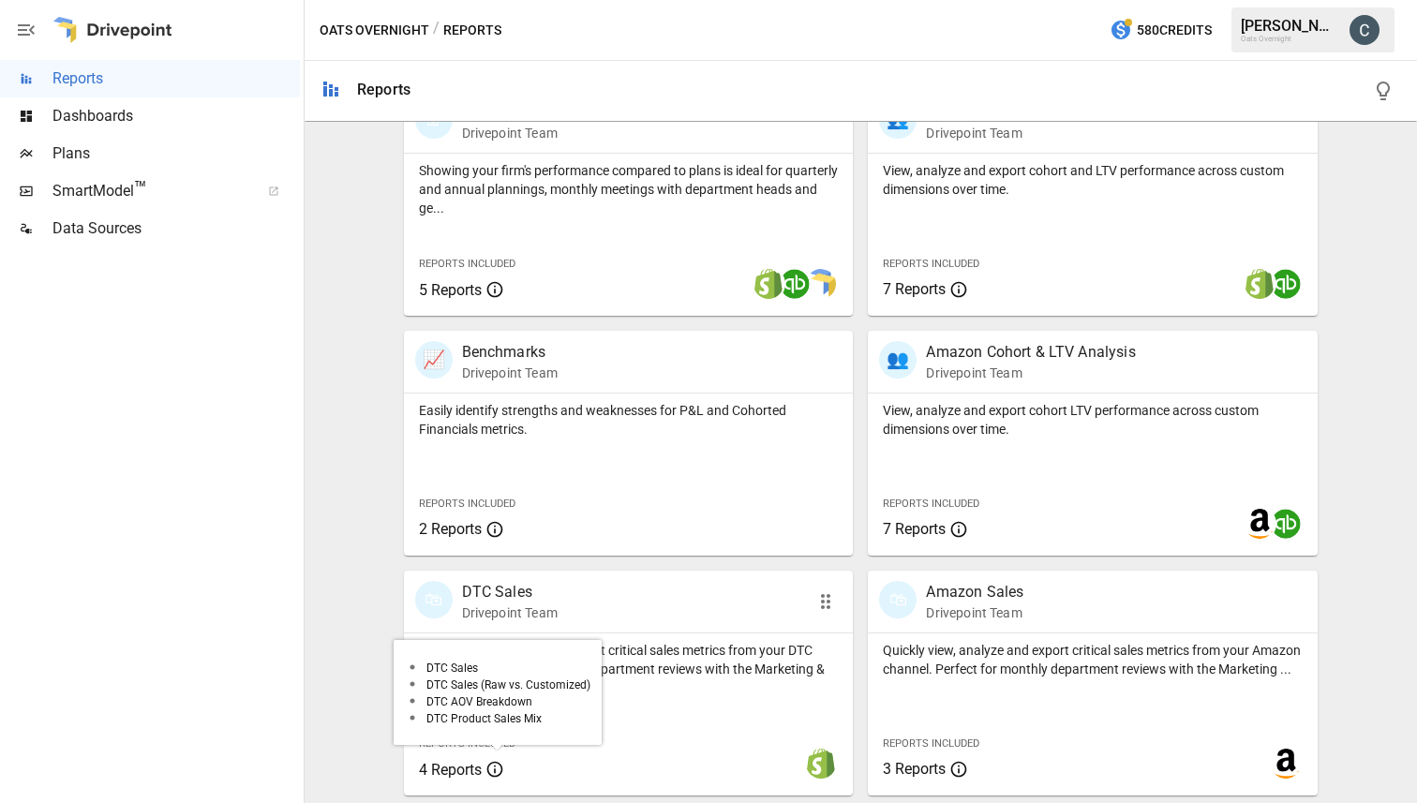
click at [447, 772] on span "4 Reports" at bounding box center [450, 770] width 63 height 18
click at [96, 197] on span "SmartModel ™" at bounding box center [149, 191] width 195 height 22
click at [82, 189] on span "SmartModel ™" at bounding box center [149, 191] width 195 height 22
click at [79, 114] on span "Dashboards" at bounding box center [175, 116] width 247 height 22
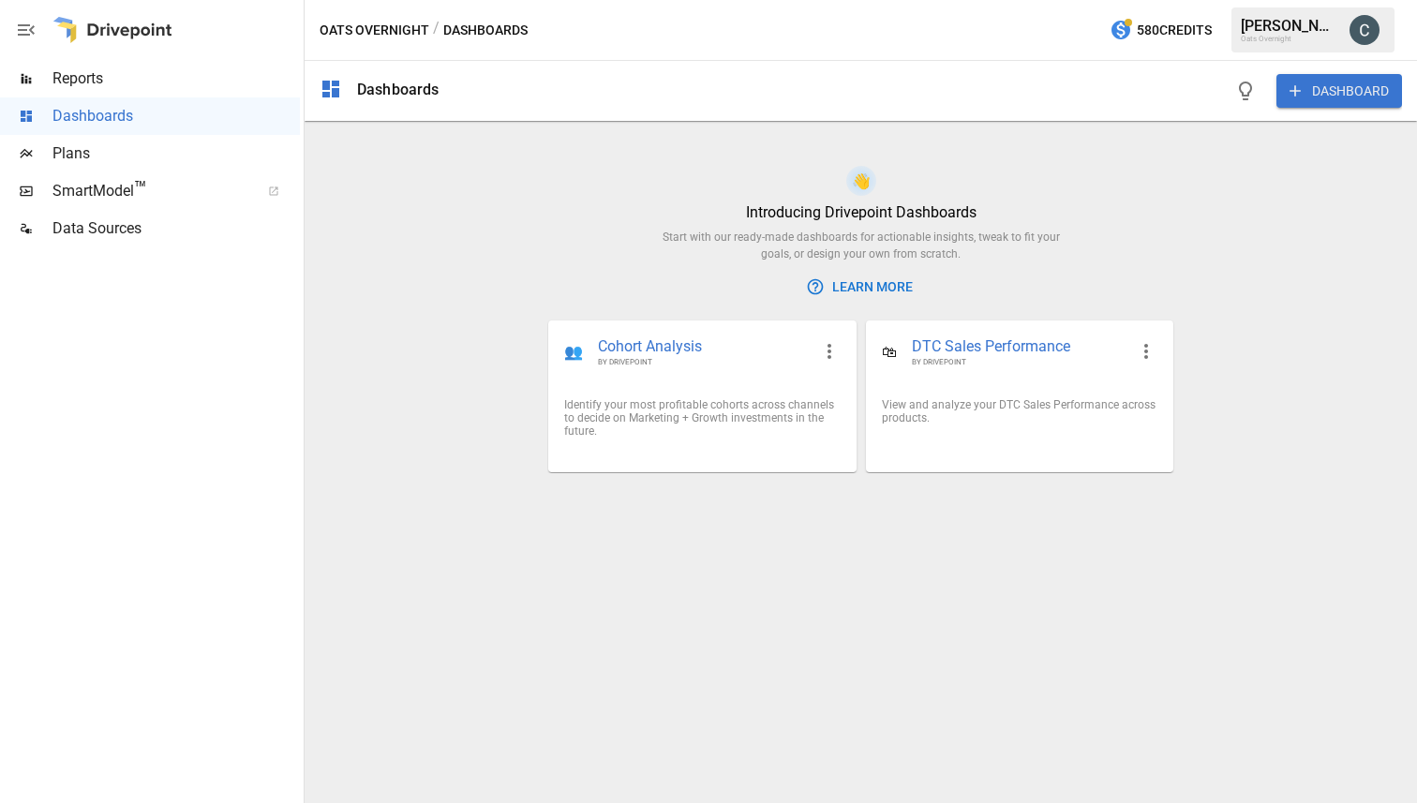
click at [1318, 92] on button "DASHBOARD" at bounding box center [1339, 91] width 126 height 34
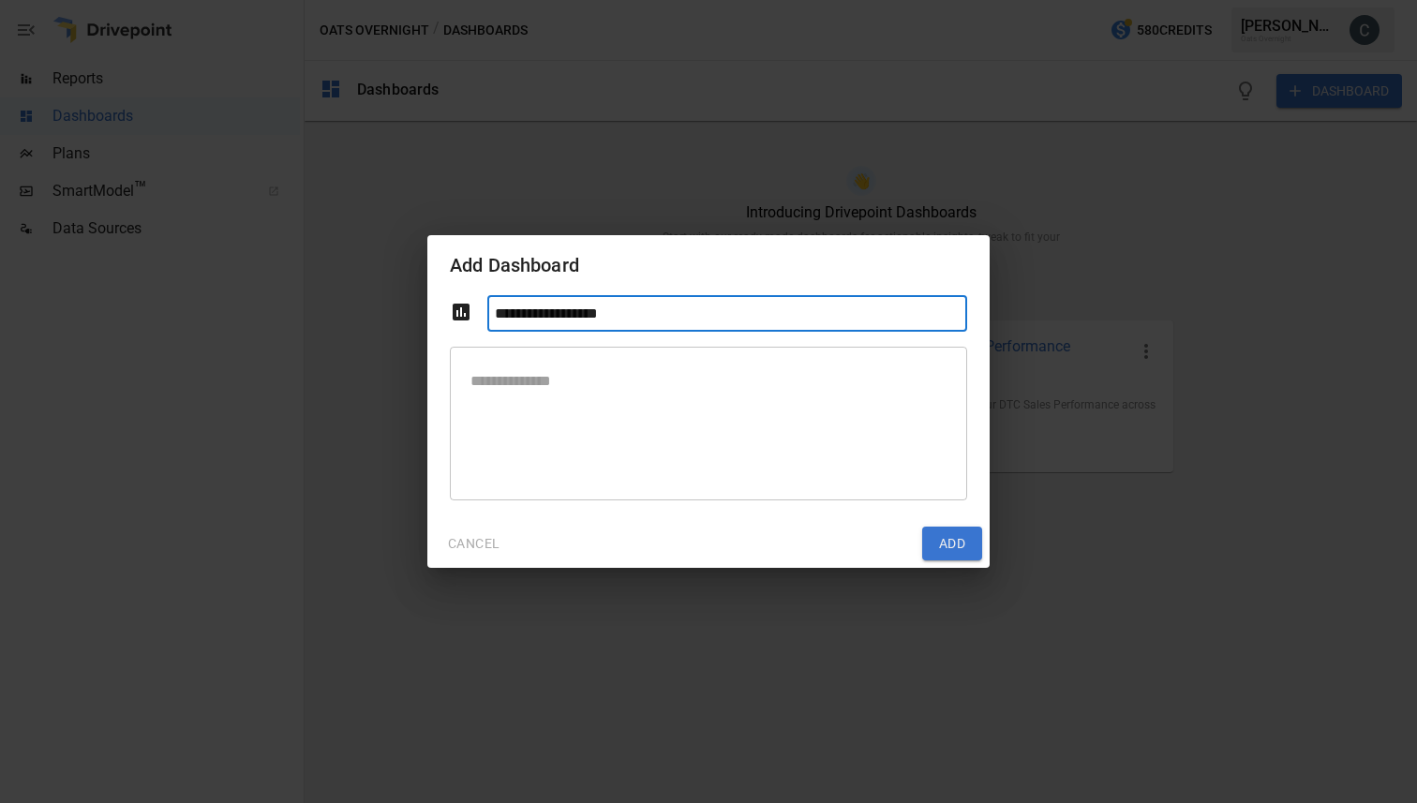
click at [486, 543] on button "CANCEL" at bounding box center [474, 544] width 78 height 34
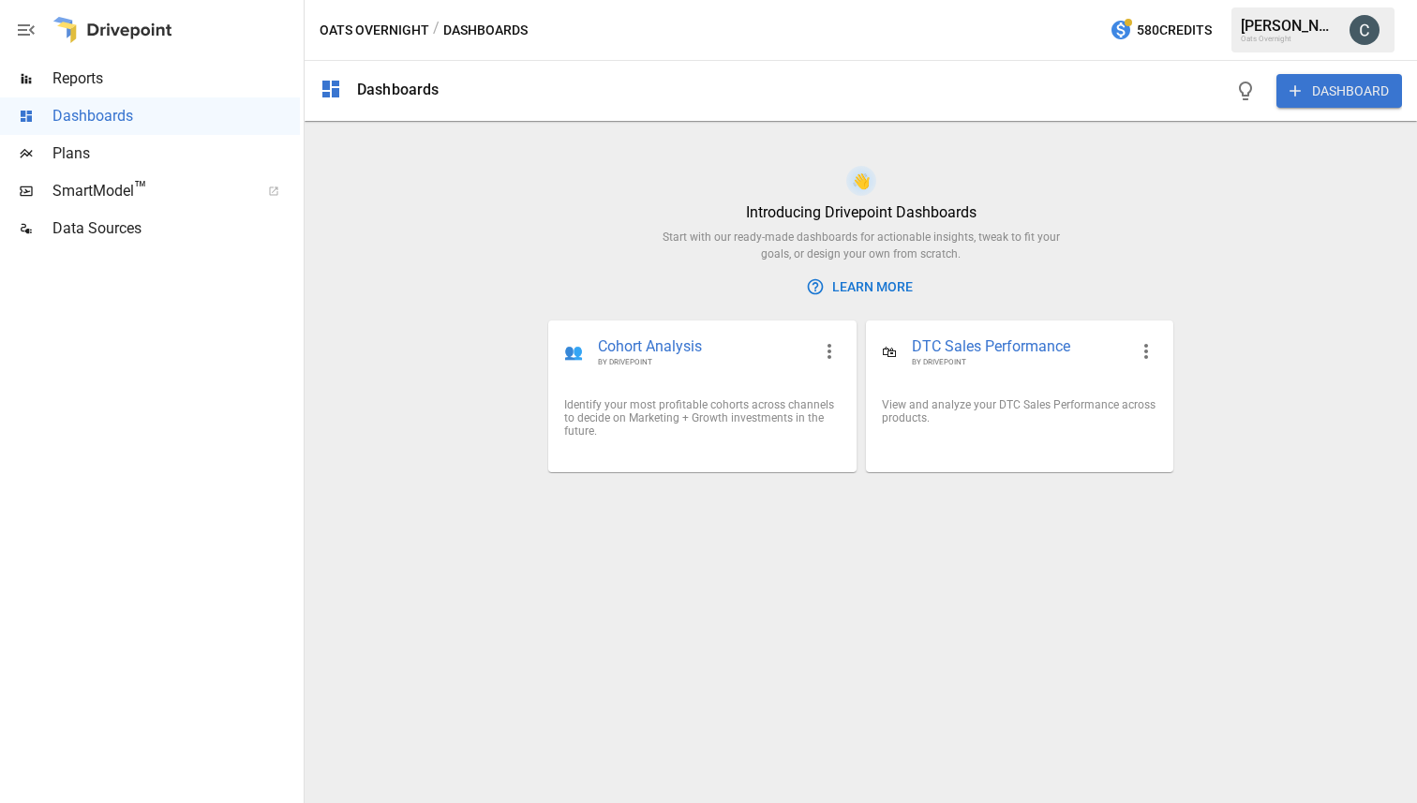
click at [95, 81] on span "Reports" at bounding box center [175, 78] width 247 height 22
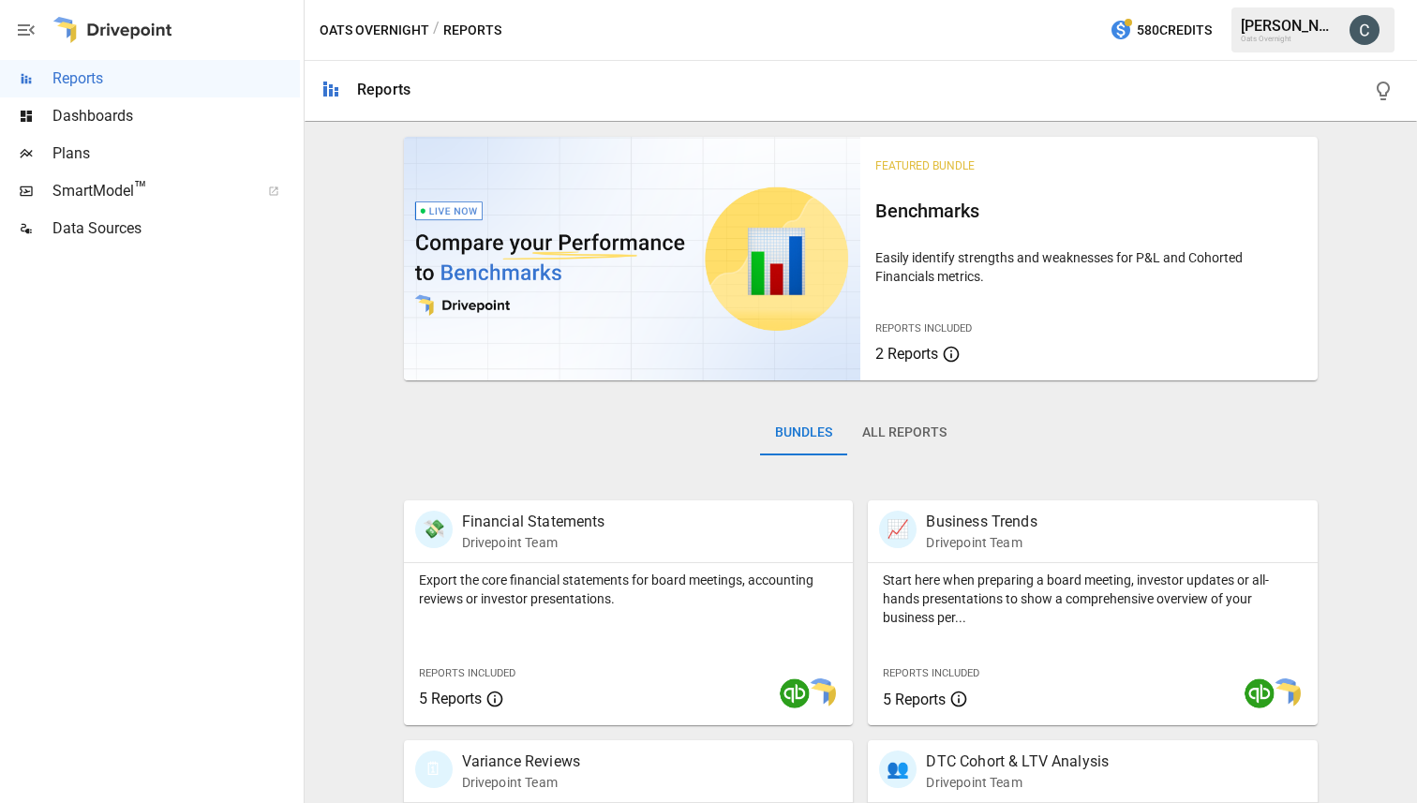
click at [902, 428] on button "All Reports" at bounding box center [904, 432] width 114 height 45
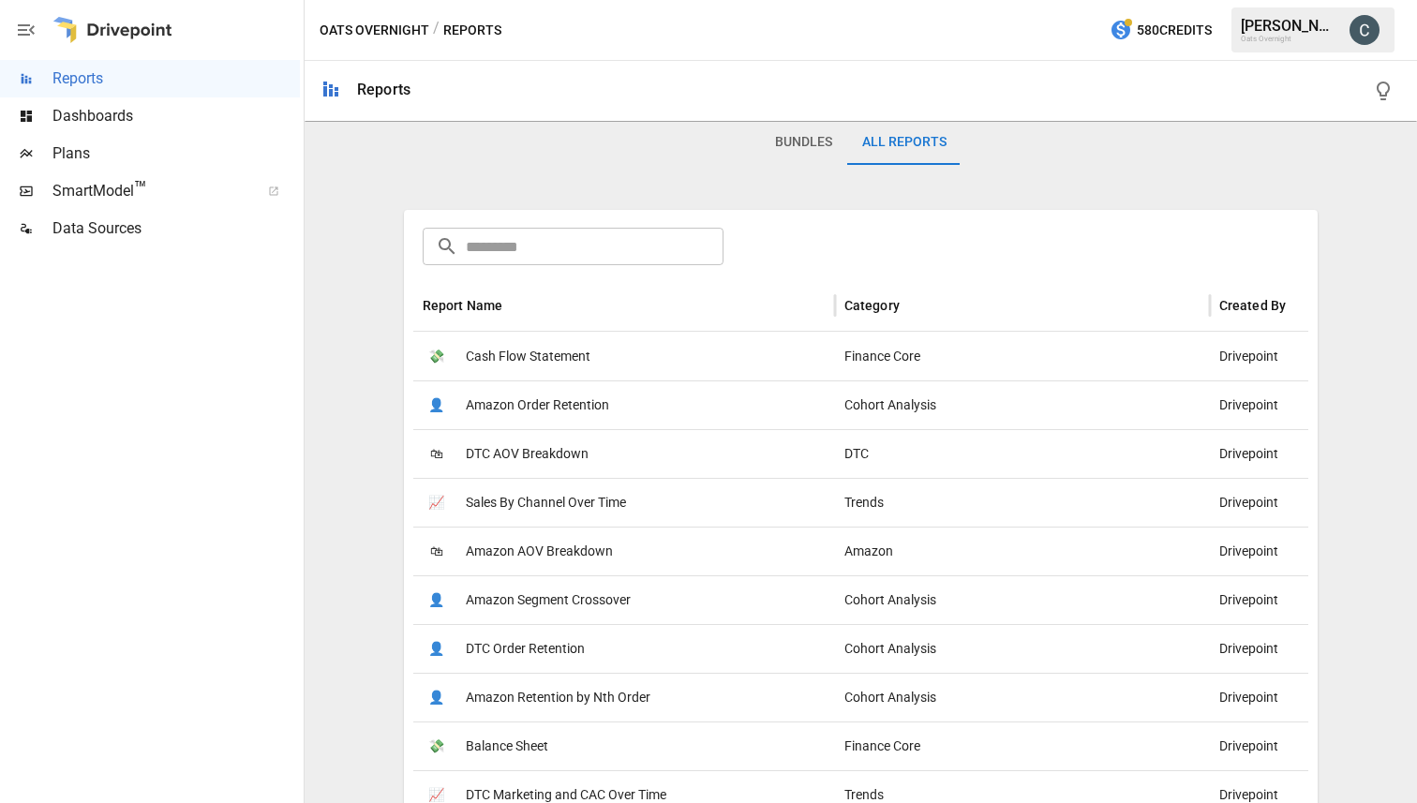
scroll to position [287, 0]
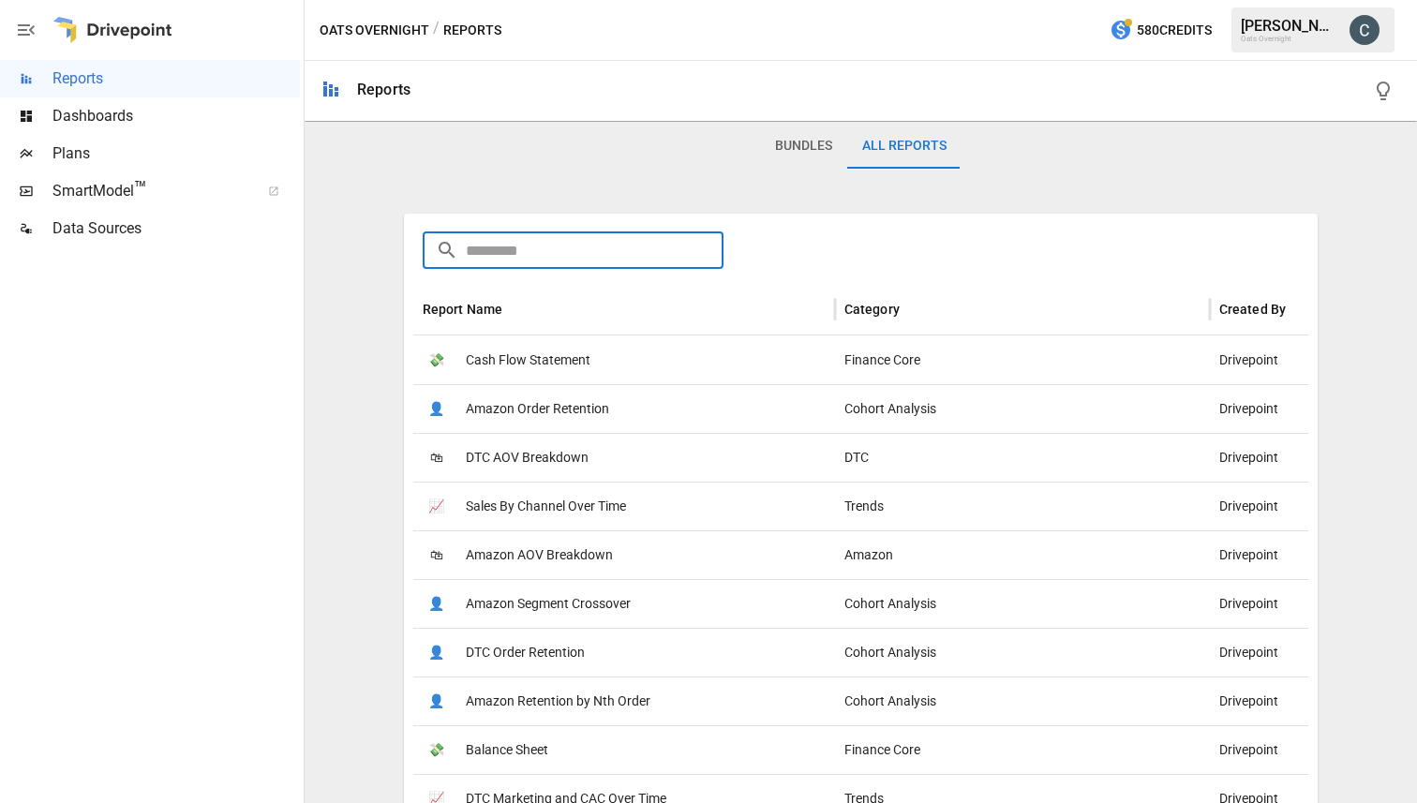
click at [534, 260] on input "text" at bounding box center [595, 249] width 258 height 37
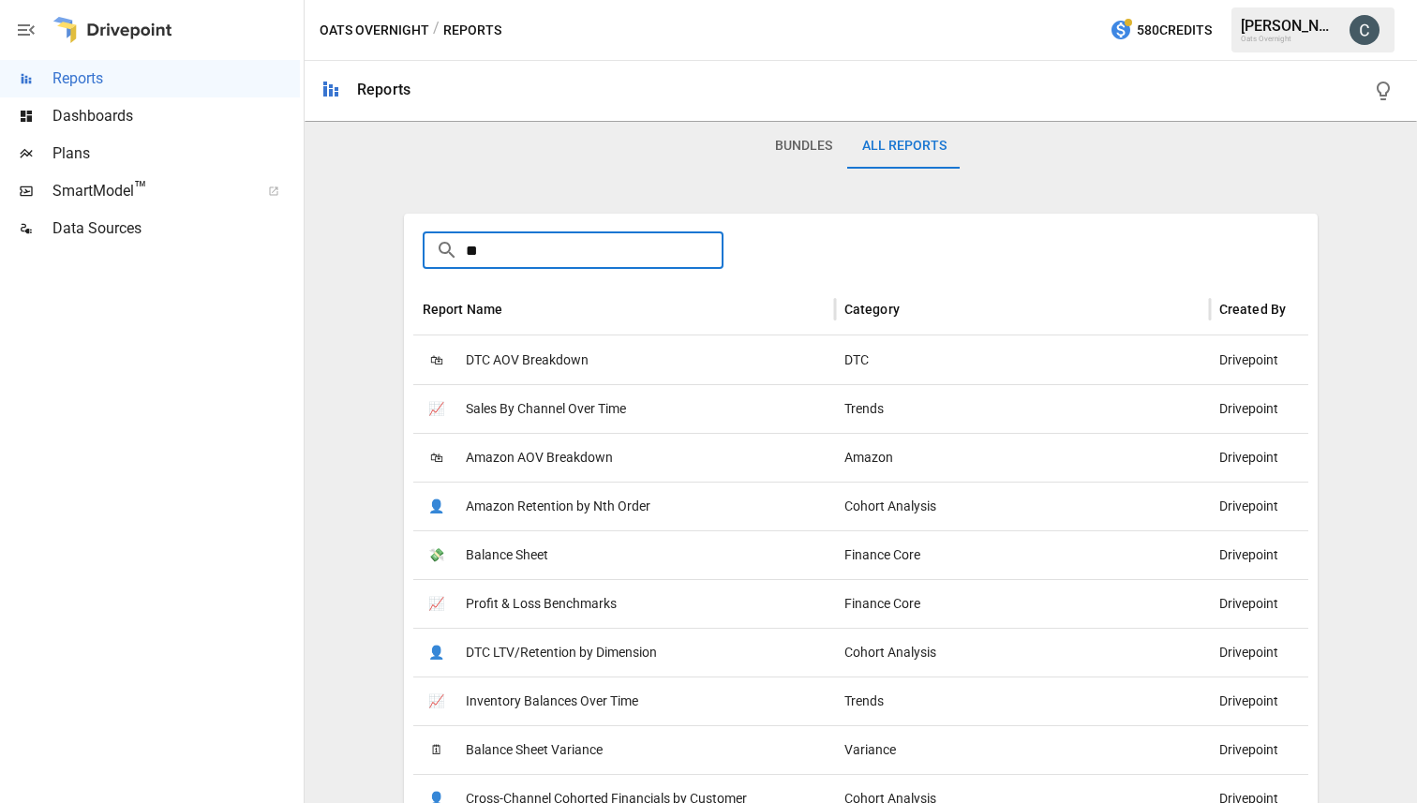
scroll to position [0, 0]
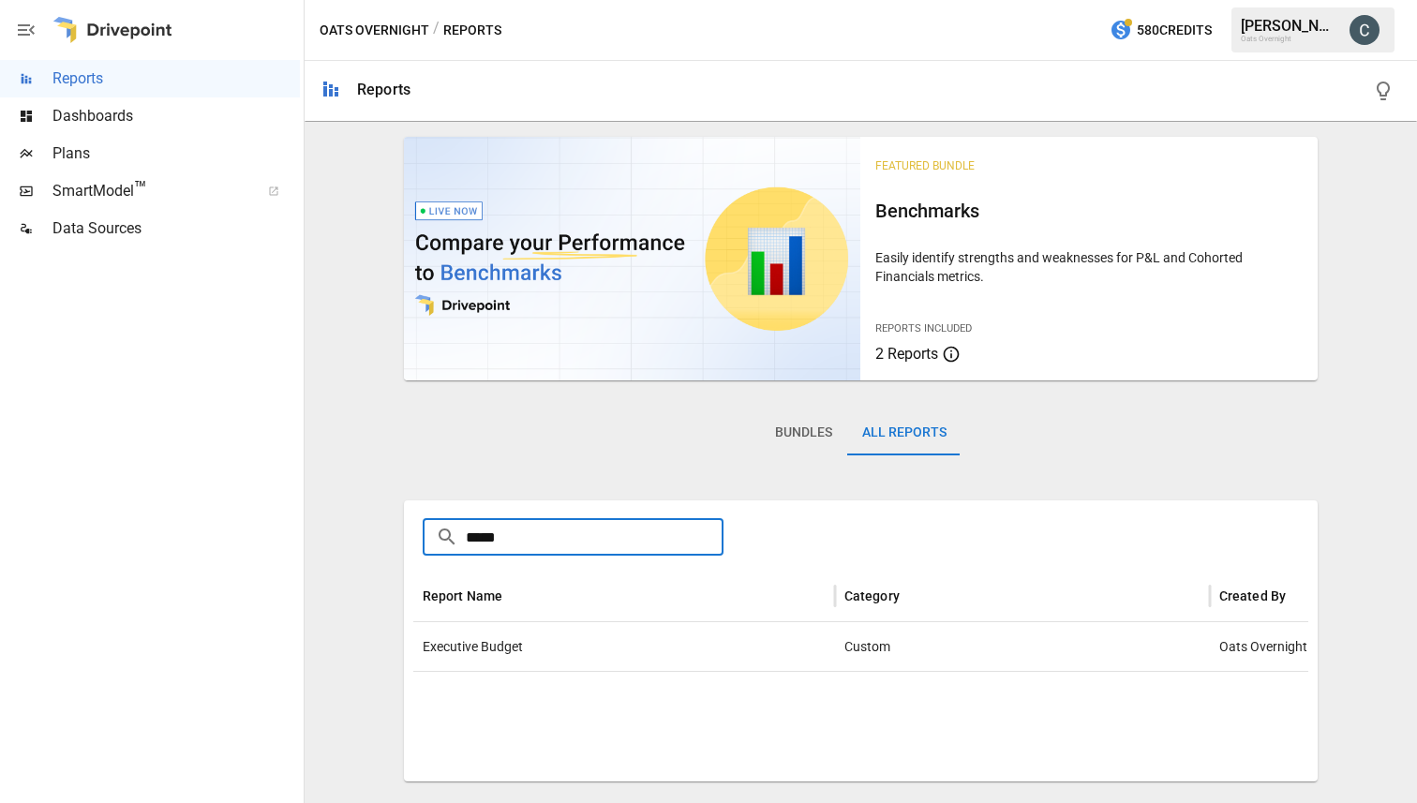
type input "******"
click at [493, 650] on span "Executive Budget" at bounding box center [473, 647] width 100 height 48
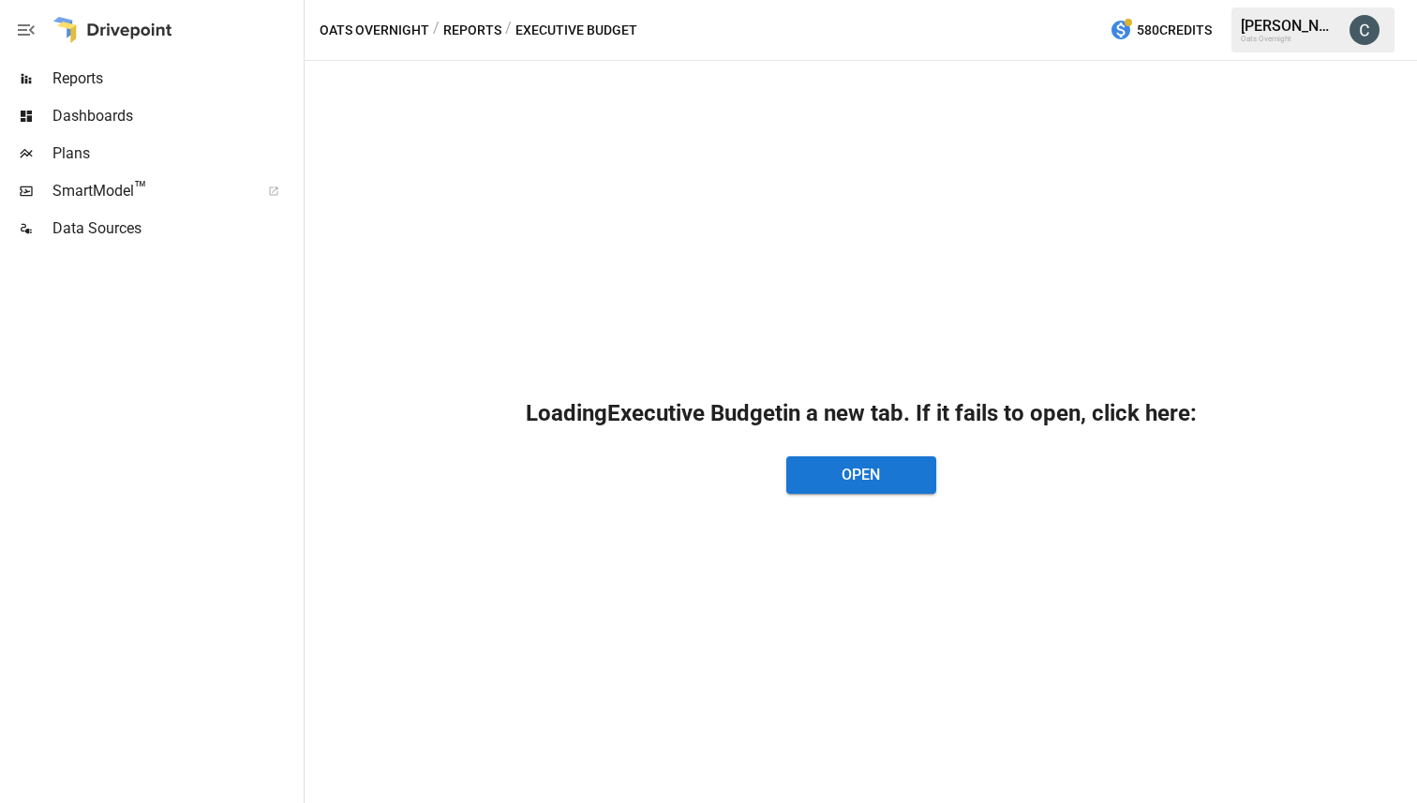
click at [113, 78] on span "Reports" at bounding box center [175, 78] width 247 height 22
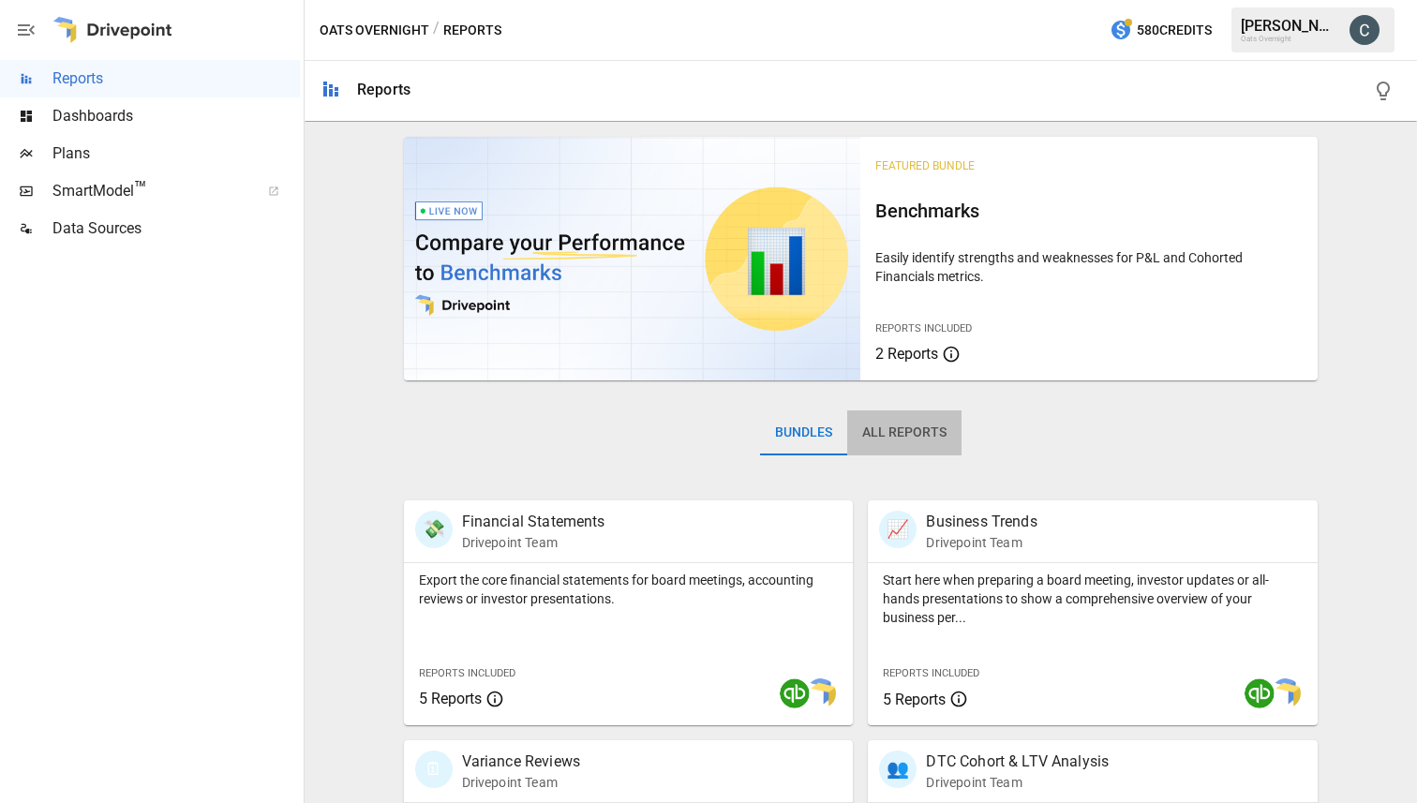
click at [895, 434] on button "All Reports" at bounding box center [904, 432] width 114 height 45
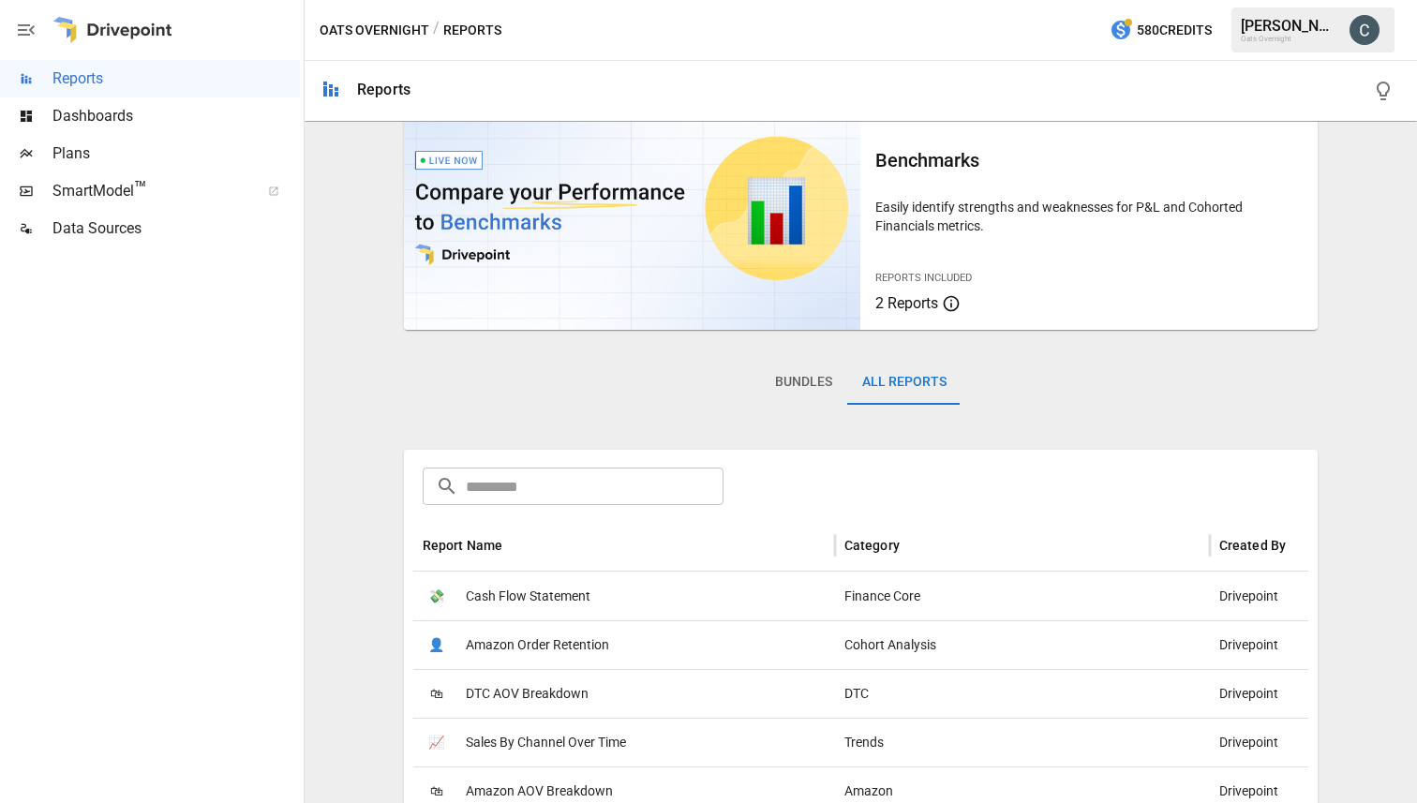
scroll to position [28, 0]
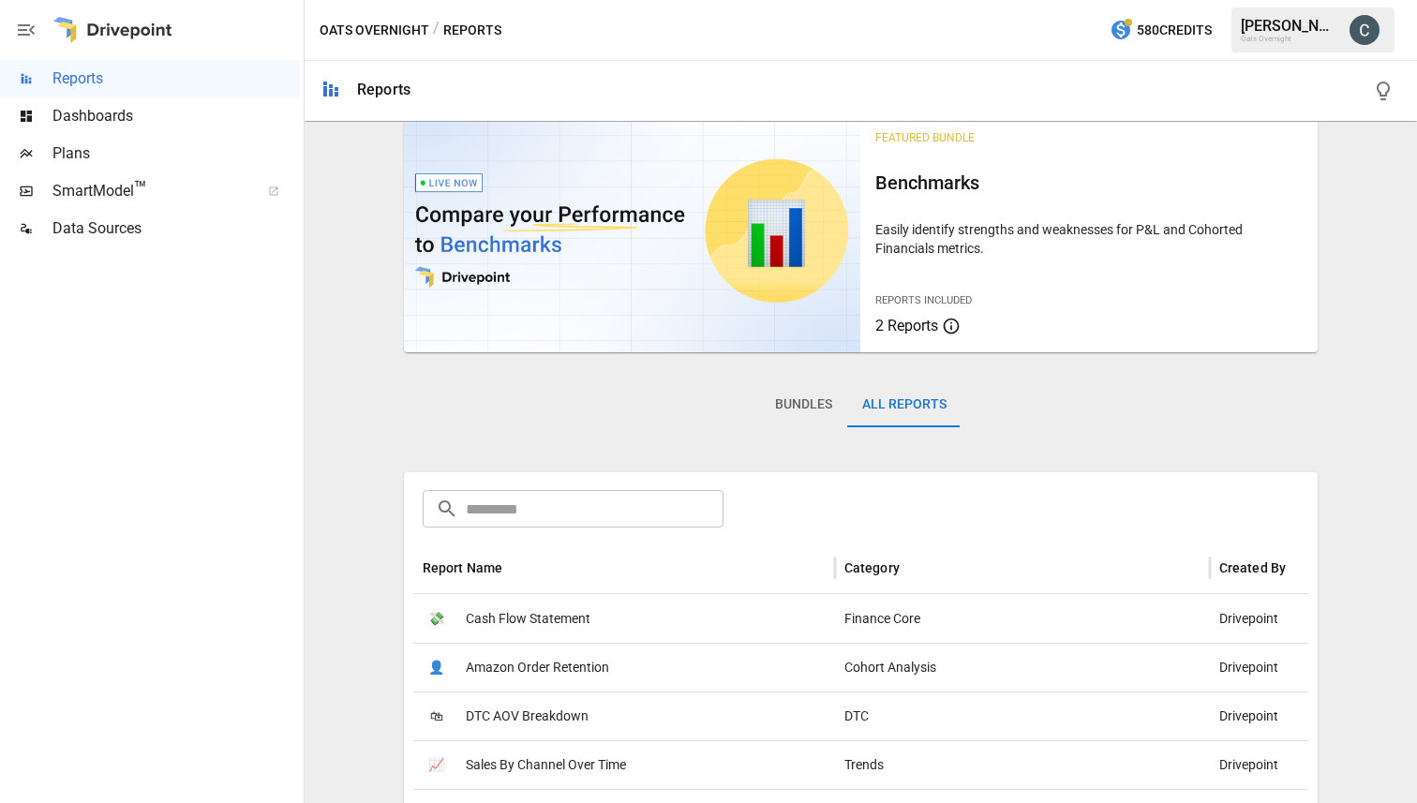
click at [611, 618] on div "💸 Cash Flow Statement" at bounding box center [624, 618] width 422 height 49
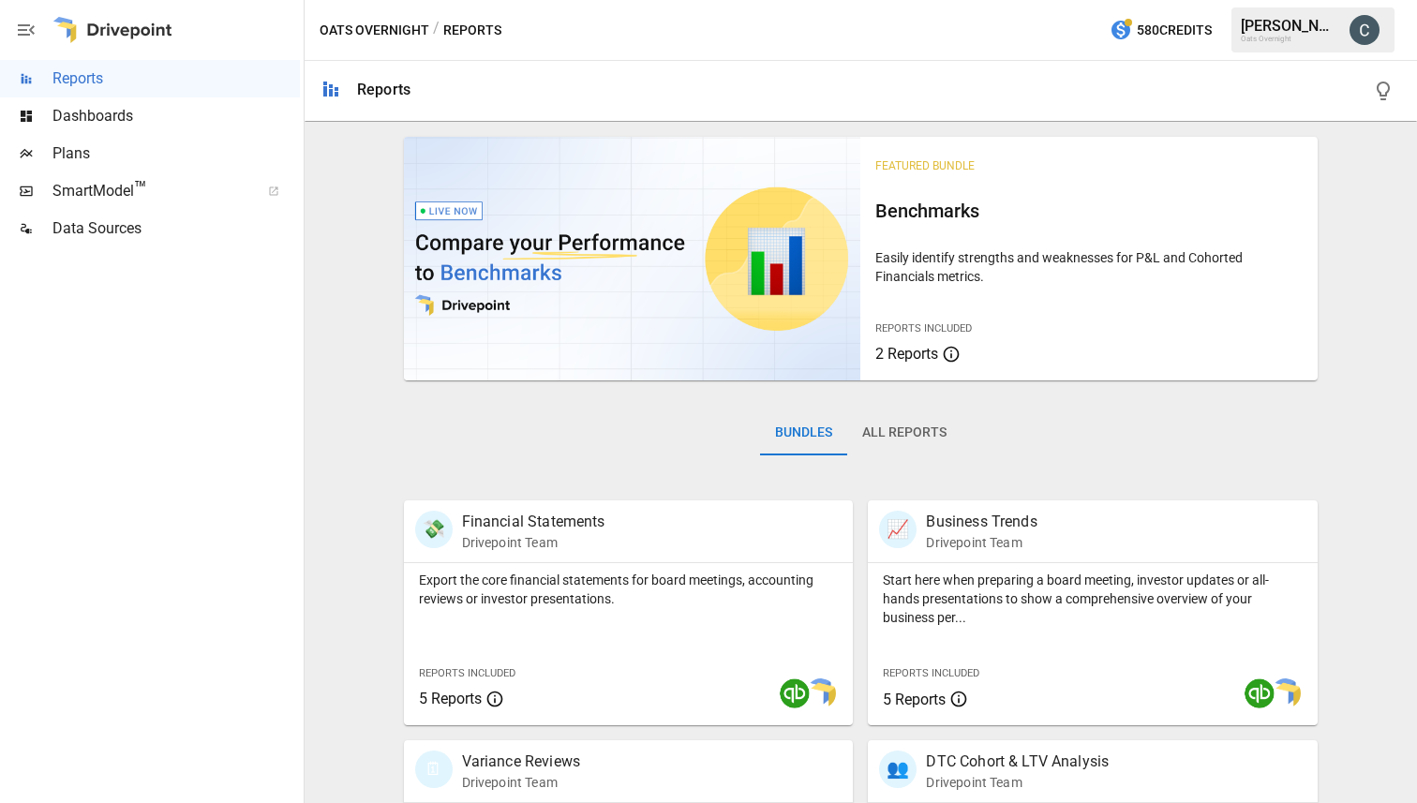
scroll to position [649, 0]
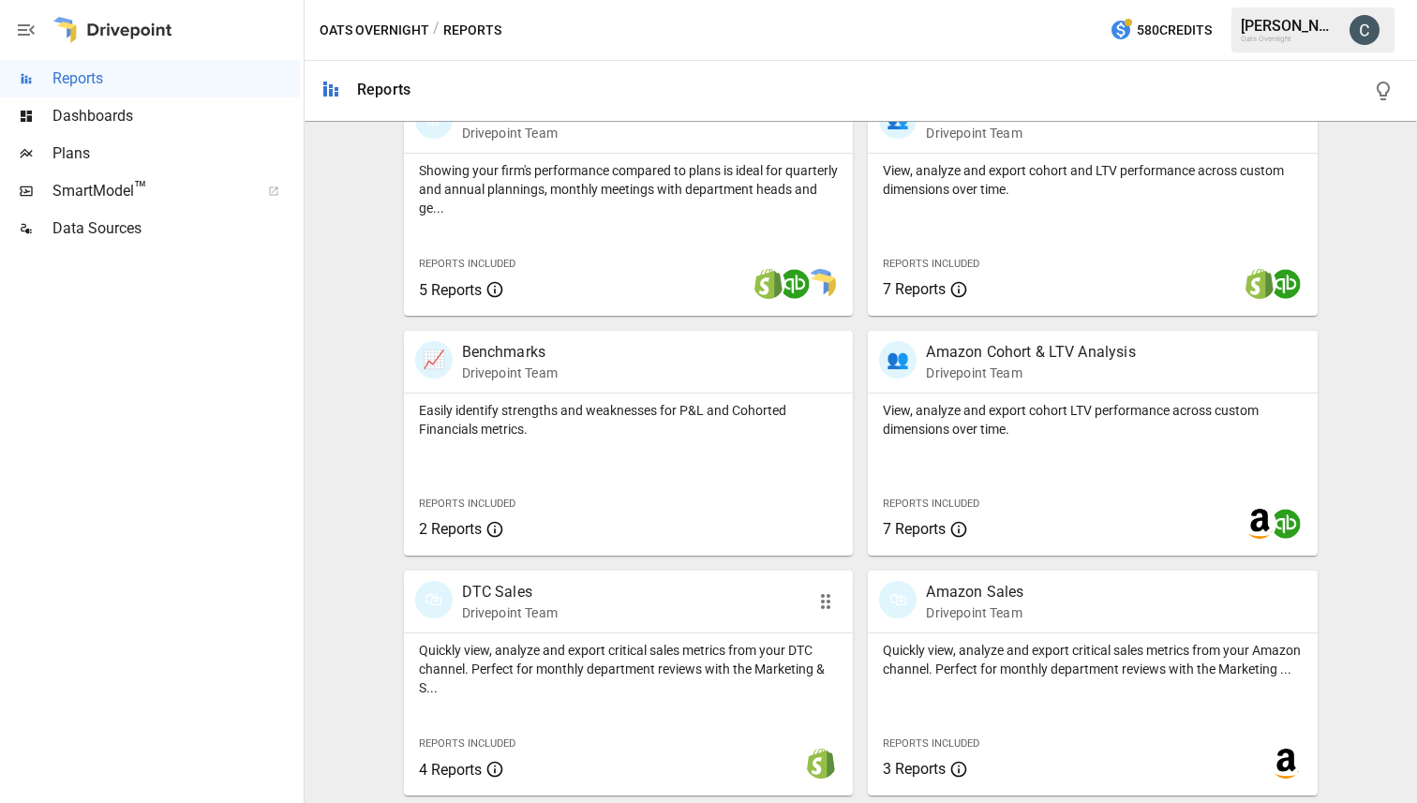
click at [619, 629] on div "🛍 DTC Sales Drivepoint Team" at bounding box center [629, 602] width 450 height 62
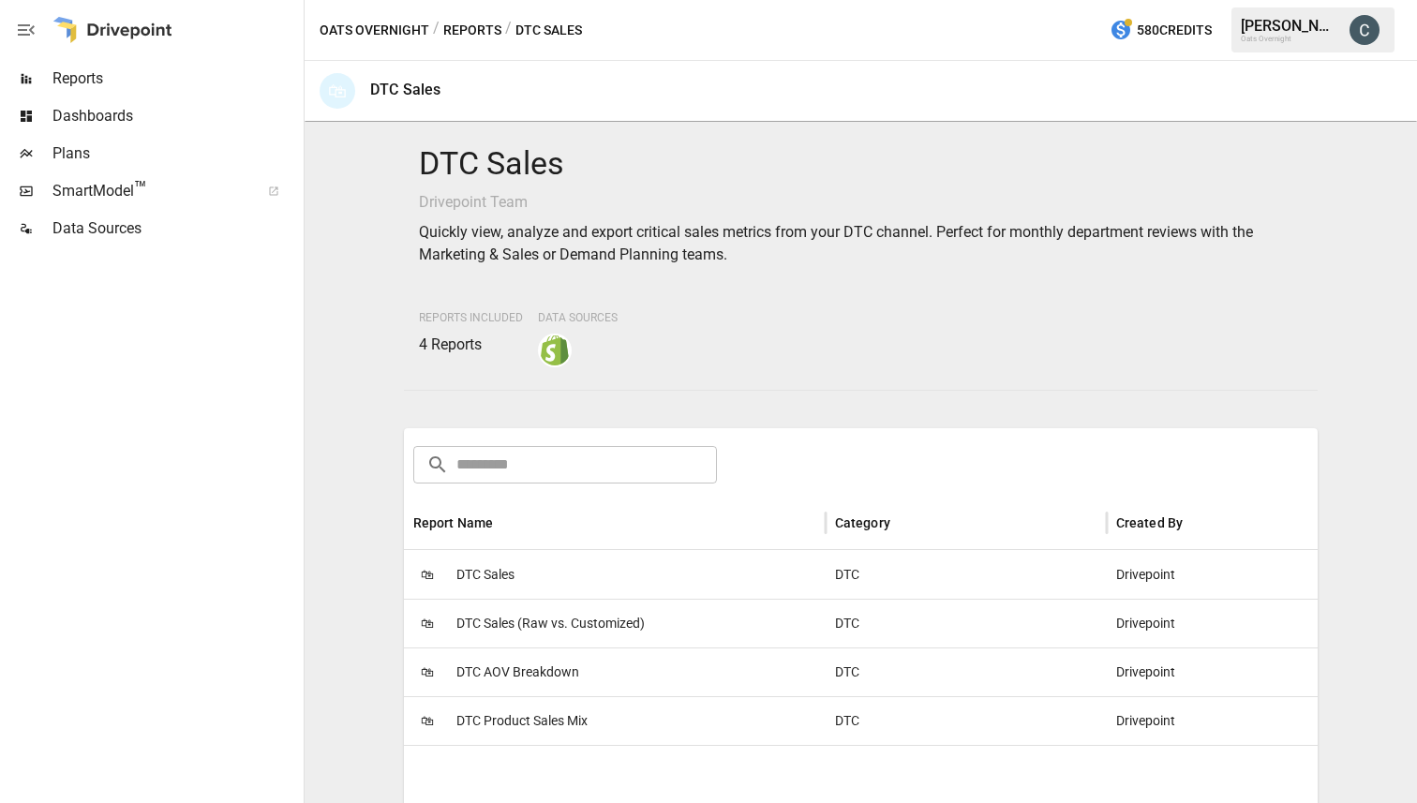
click at [540, 574] on div "🛍 DTC Sales" at bounding box center [615, 574] width 422 height 49
click at [472, 31] on button "Reports" at bounding box center [472, 30] width 58 height 23
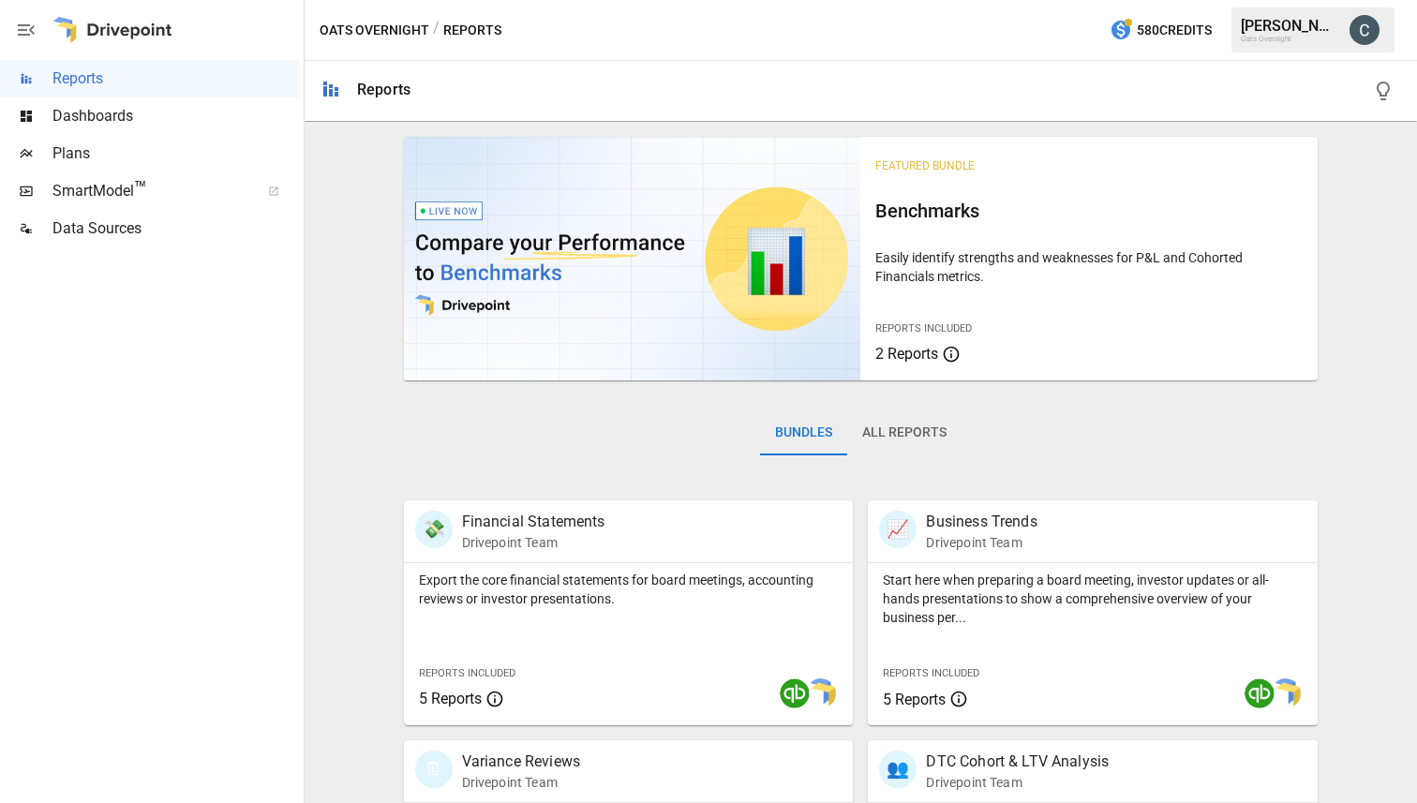
scroll to position [64, 0]
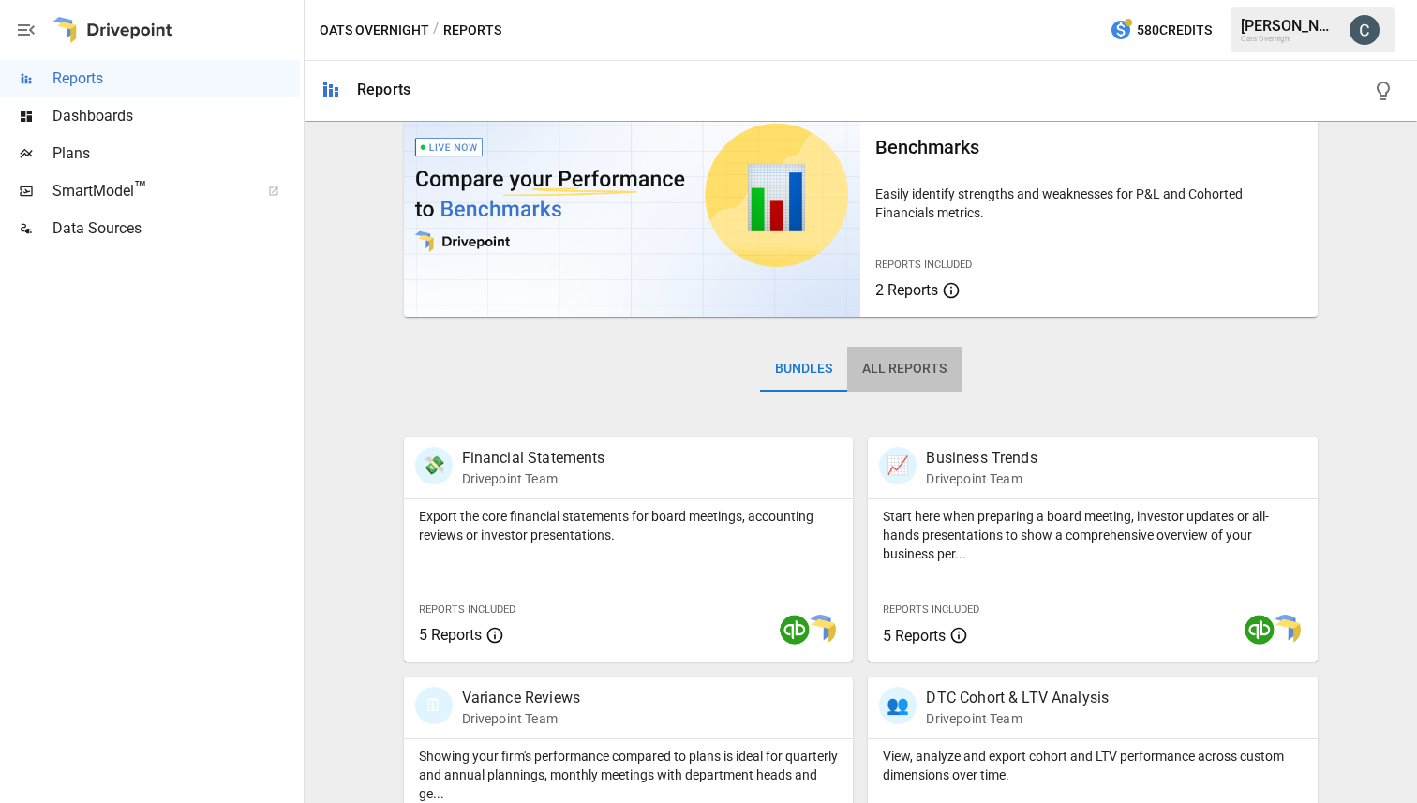
click at [883, 369] on button "All Reports" at bounding box center [904, 369] width 114 height 45
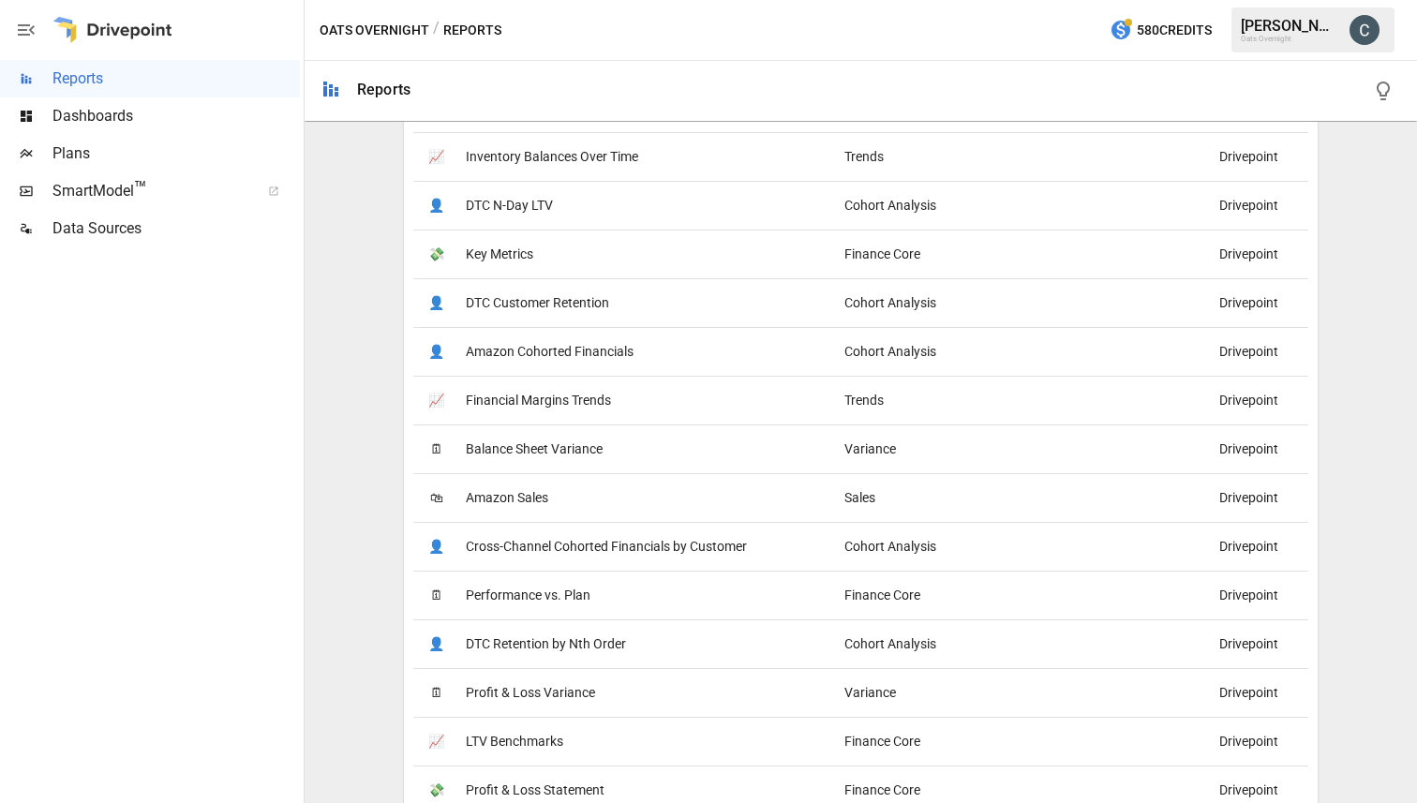
scroll to position [1126, 0]
click at [501, 600] on span "Performance vs. Plan" at bounding box center [528, 593] width 125 height 48
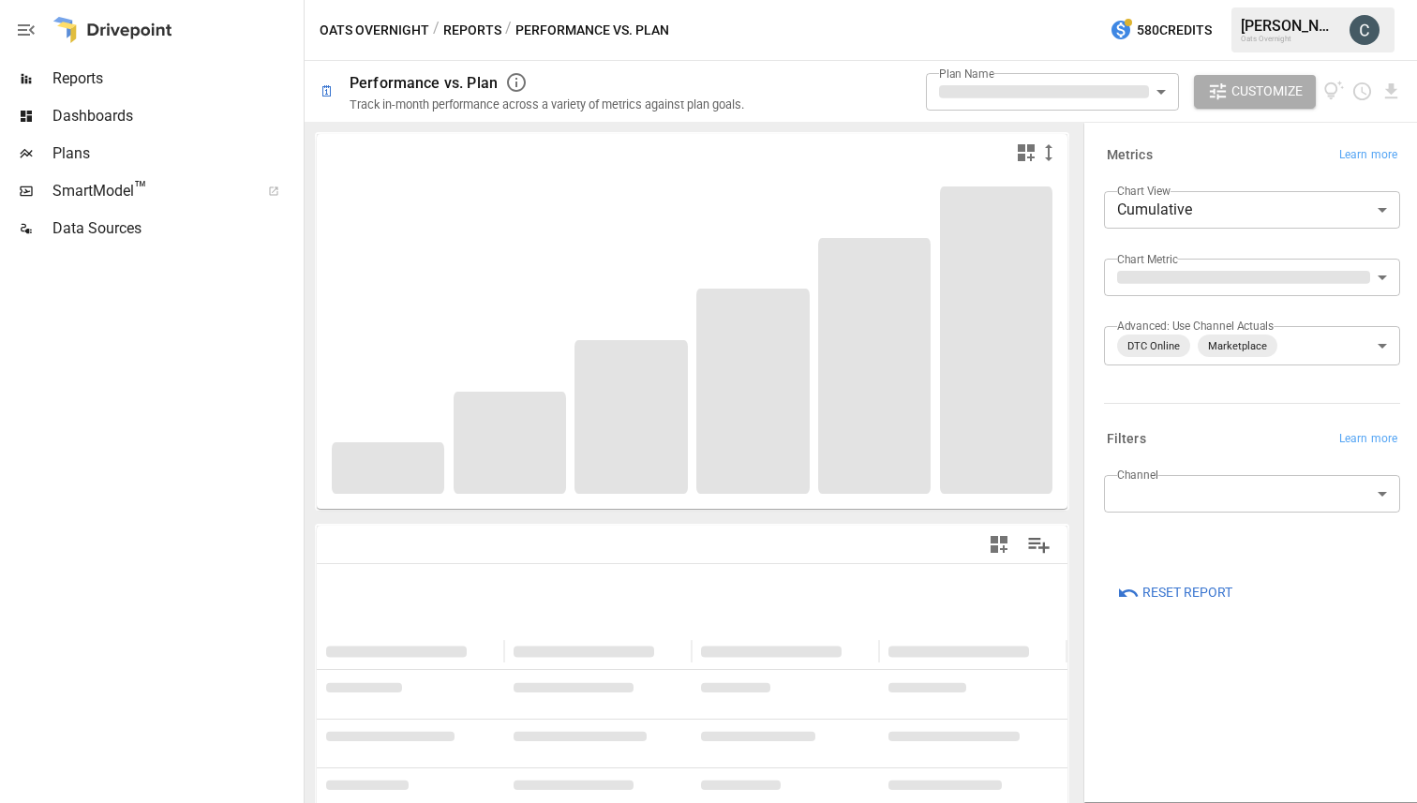
type input "**********"
